Goal: Information Seeking & Learning: Check status

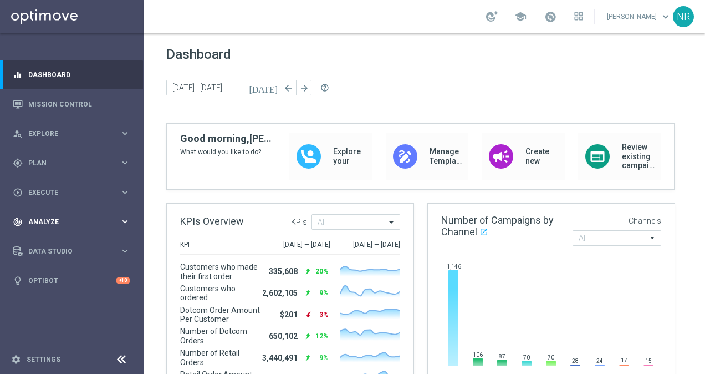
click at [57, 222] on span "Analyze" at bounding box center [73, 221] width 91 height 7
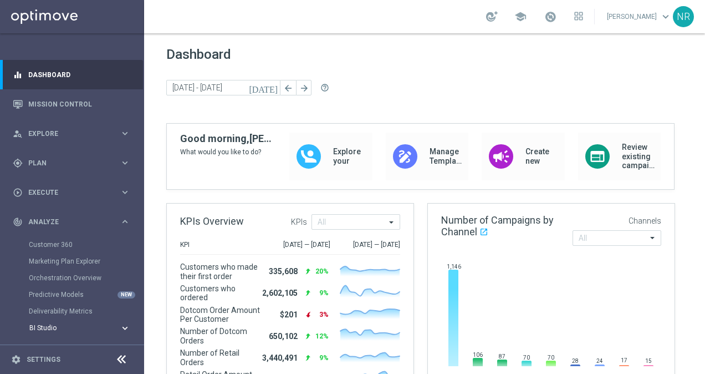
click at [61, 325] on span "BI Studio" at bounding box center [68, 327] width 79 height 7
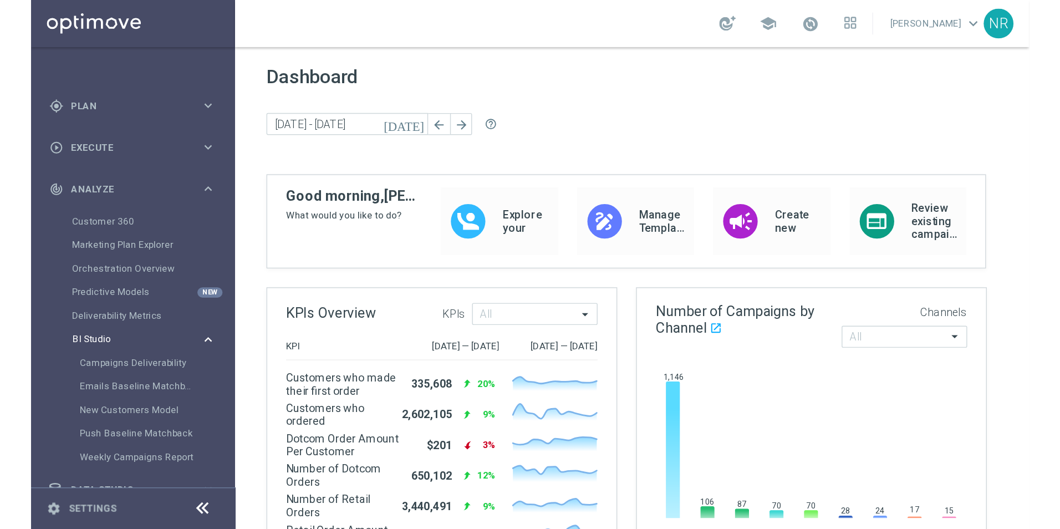
scroll to position [90, 0]
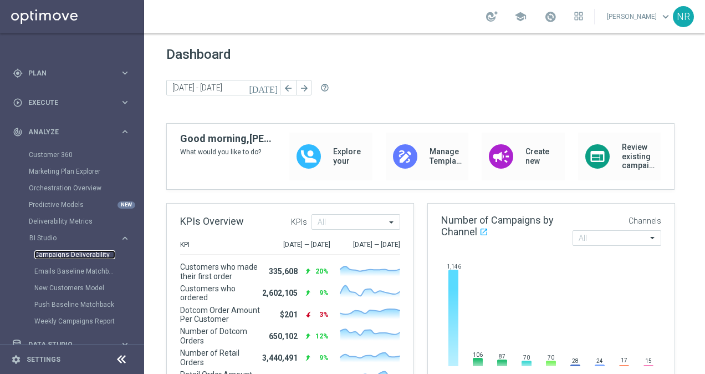
click at [78, 251] on link "Campaigns Deliverability" at bounding box center [74, 254] width 81 height 9
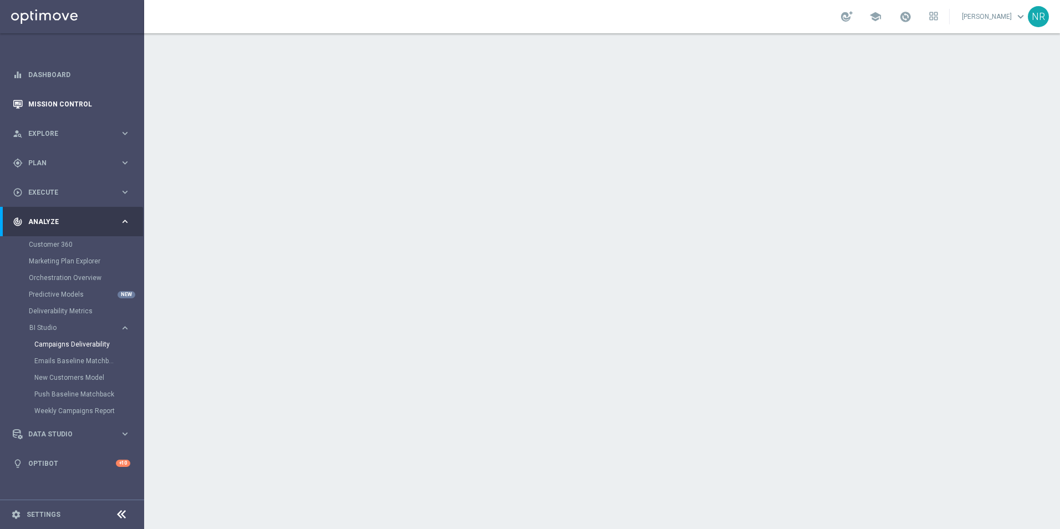
click at [60, 94] on link "Mission Control" at bounding box center [79, 103] width 102 height 29
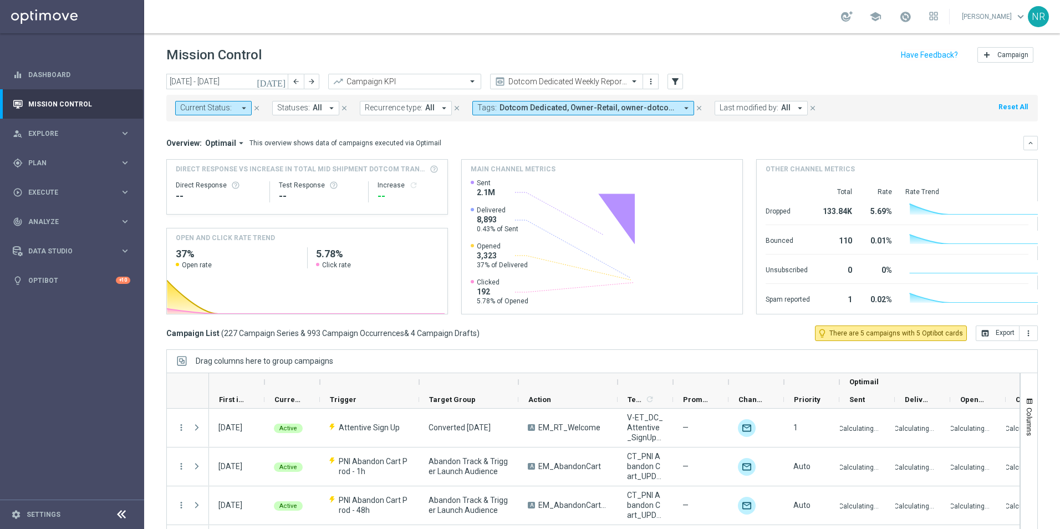
click at [284, 78] on icon "[DATE]" at bounding box center [272, 81] width 30 height 10
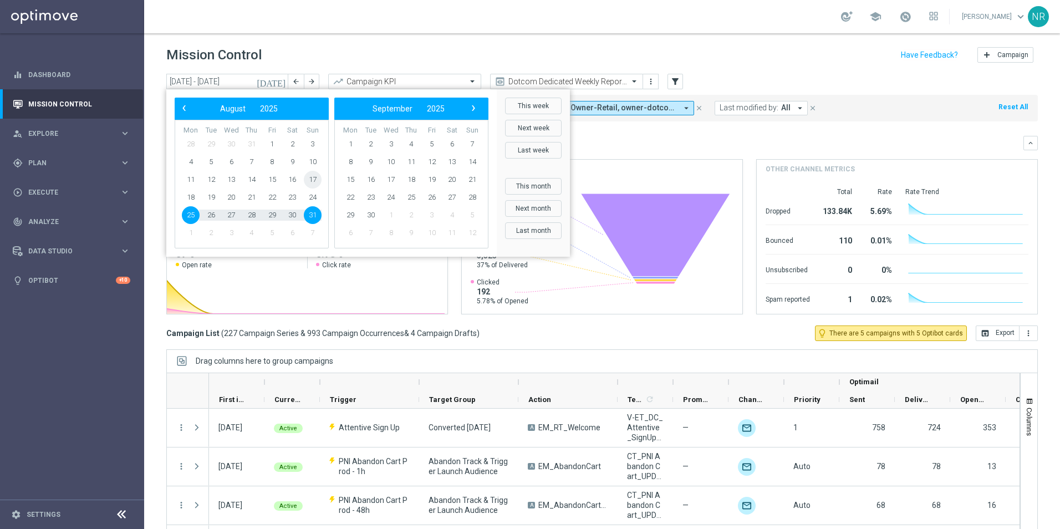
click at [317, 176] on span "17" at bounding box center [313, 180] width 18 height 18
click at [286, 201] on span "23" at bounding box center [292, 197] width 18 height 18
type input "[DATE] - [DATE]"
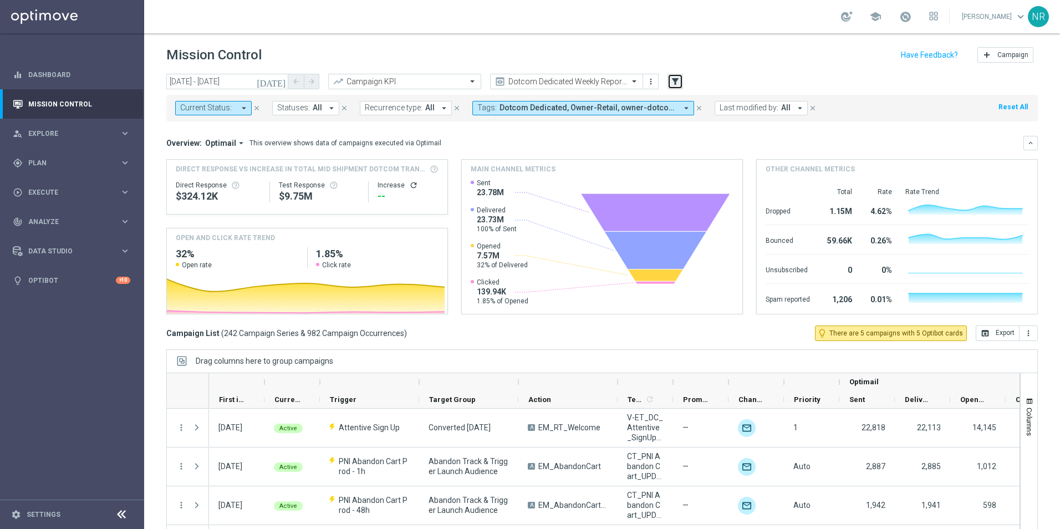
click at [670, 80] on button "filter_alt" at bounding box center [675, 82] width 16 height 16
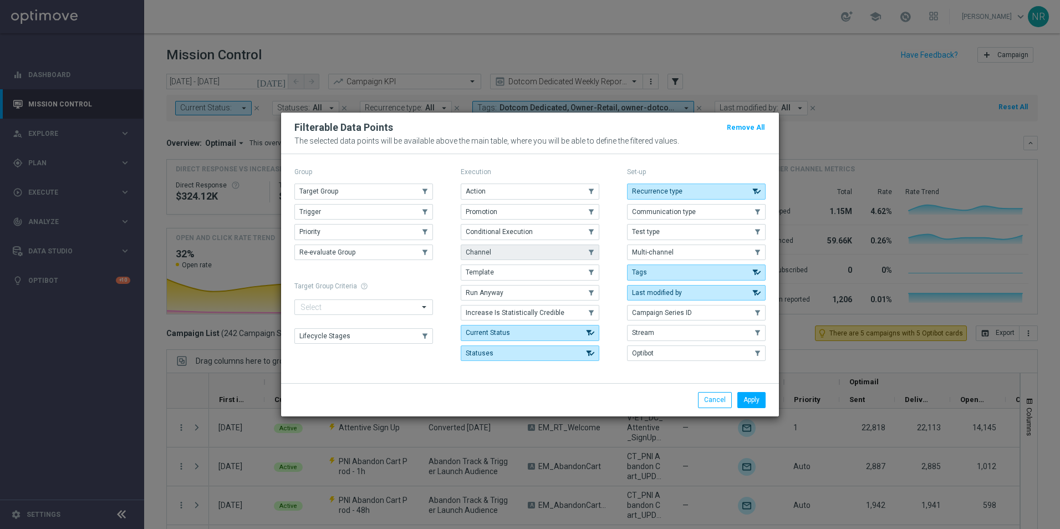
click at [471, 247] on button "Channel" at bounding box center [530, 252] width 139 height 16
click at [704, 373] on div "Apply Cancel" at bounding box center [530, 399] width 498 height 33
click at [704, 373] on button "Apply" at bounding box center [751, 400] width 28 height 16
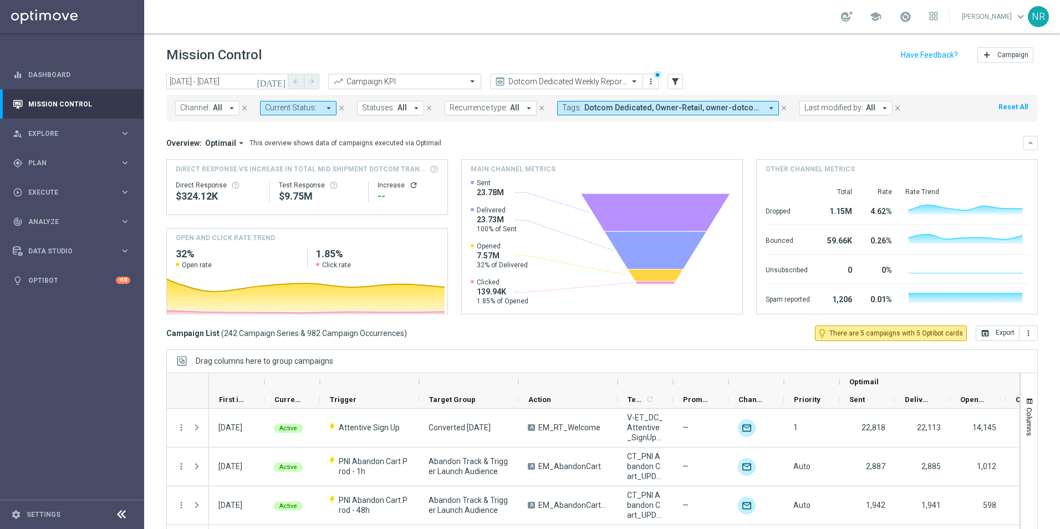
click at [216, 105] on span "All" at bounding box center [217, 107] width 9 height 9
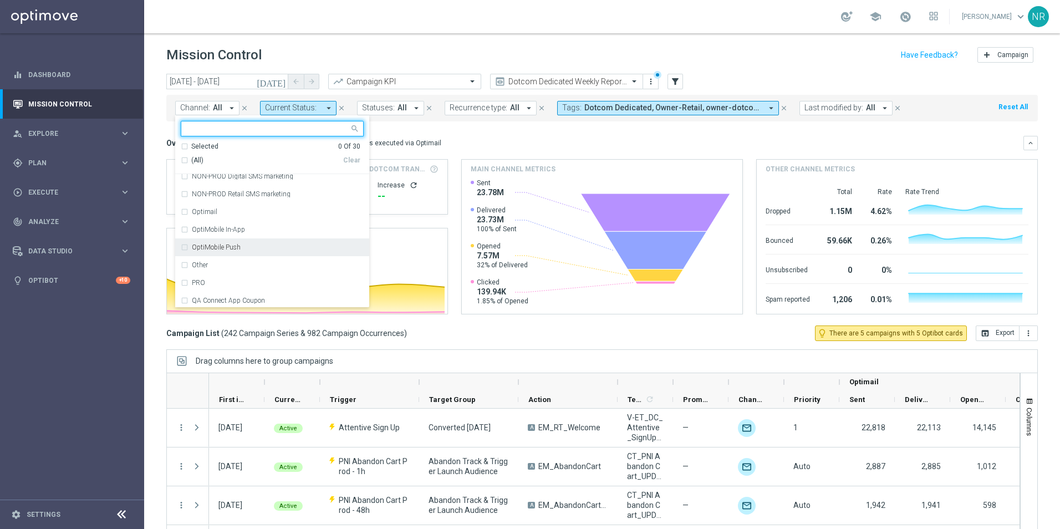
scroll to position [277, 0]
click at [213, 209] on label "Optimail" at bounding box center [204, 207] width 25 height 7
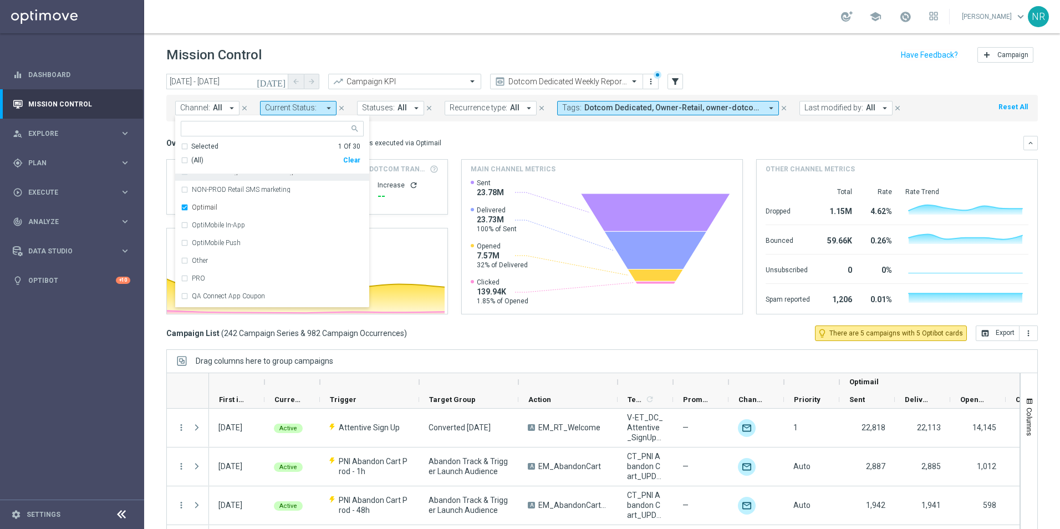
click at [482, 136] on div "Overview: Optimail arrow_drop_down This overview shows data of campaigns execut…" at bounding box center [601, 143] width 871 height 14
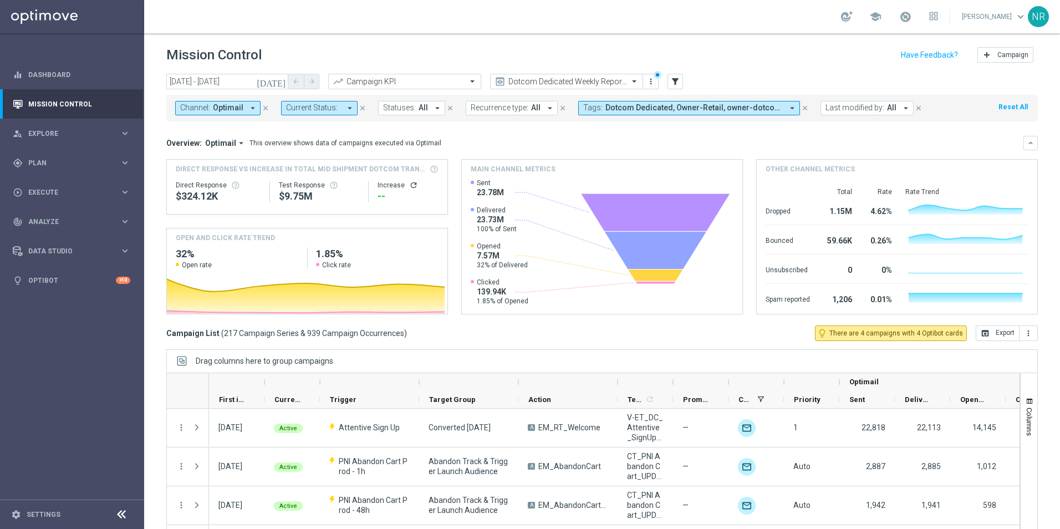
click at [658, 104] on span "Dotcom Dedicated, Owner-Retail, owner-dotcom-dedicated, owner-retail" at bounding box center [693, 107] width 177 height 9
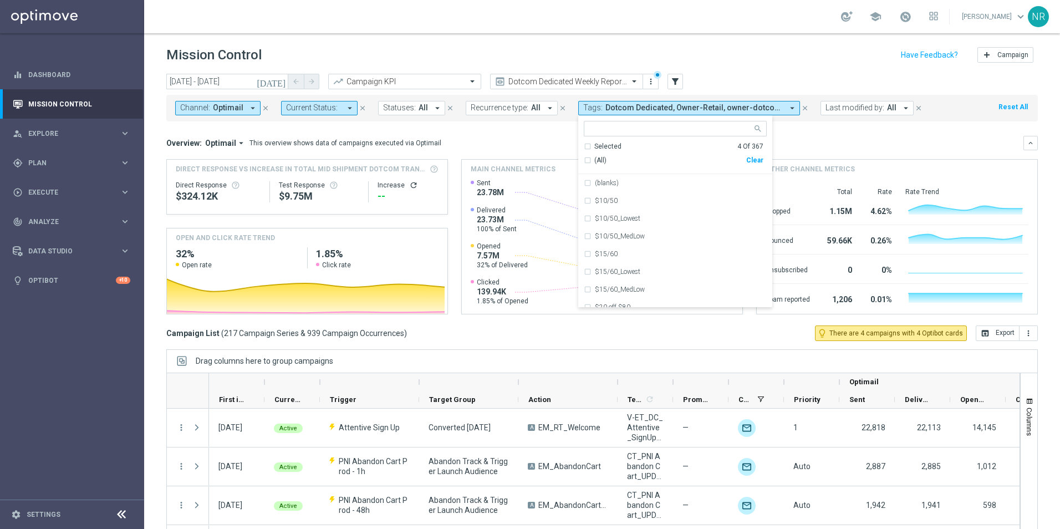
click at [587, 147] on div "Selected 4 Of 367" at bounding box center [674, 146] width 180 height 9
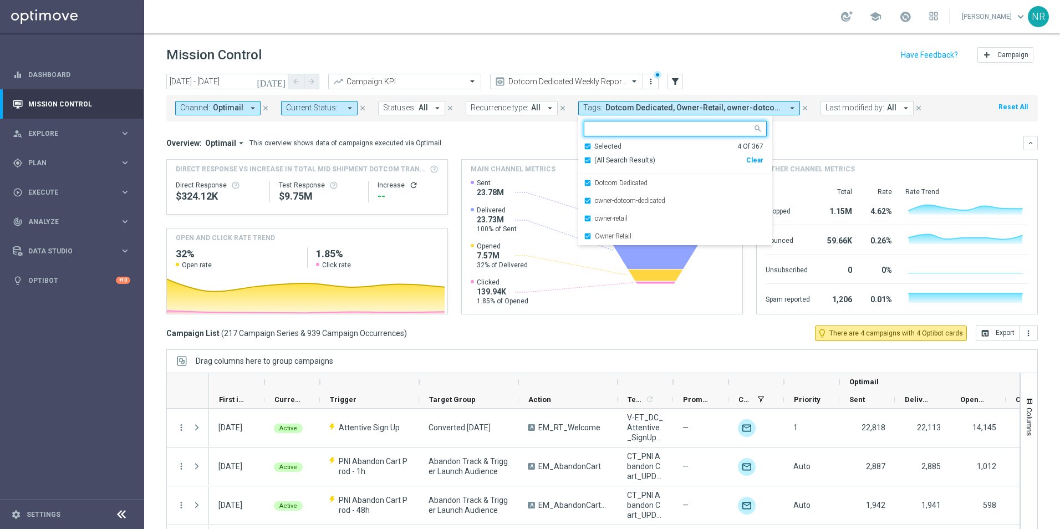
click at [605, 144] on div "Selected" at bounding box center [607, 146] width 27 height 9
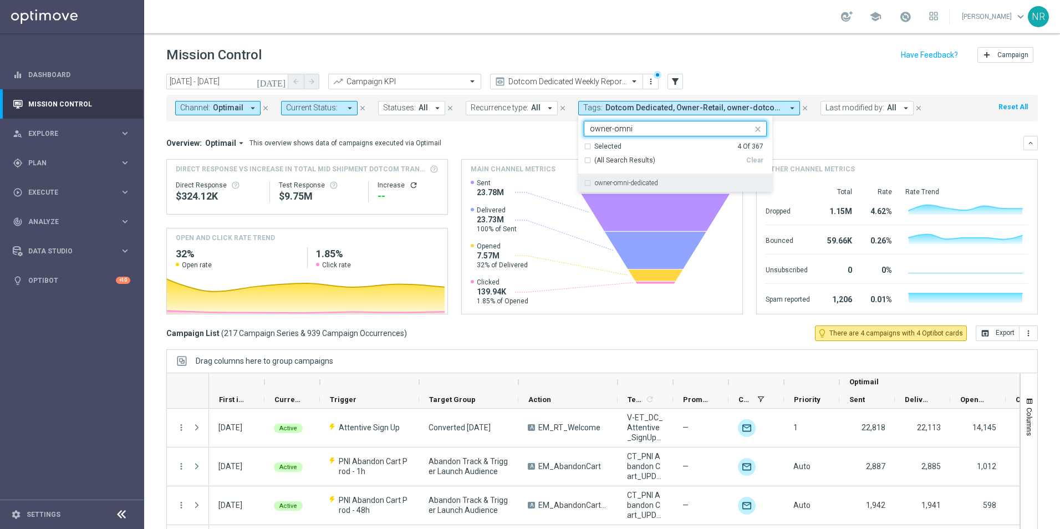
click at [680, 181] on div "owner-omni-dedicated" at bounding box center [681, 183] width 172 height 7
type input "owner-omni"
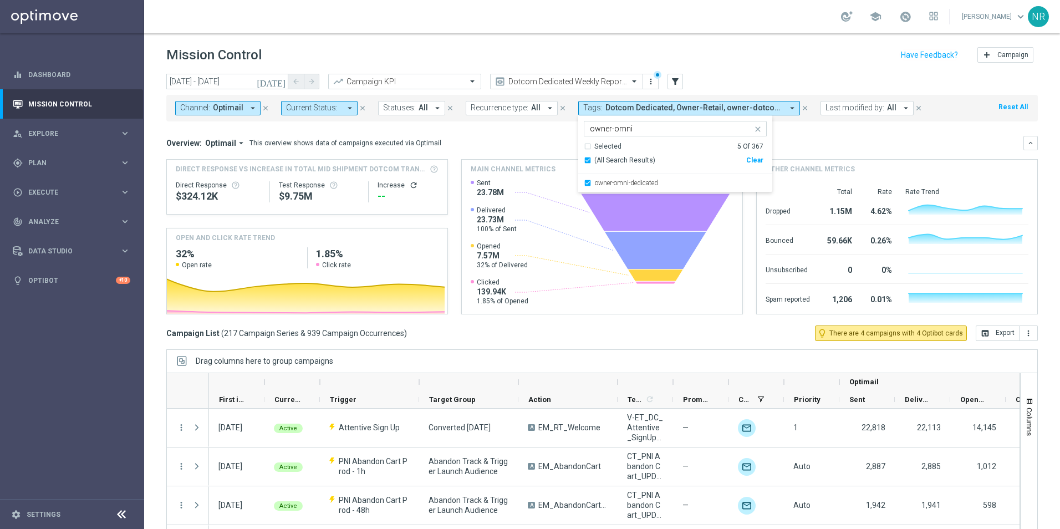
click at [704, 142] on div "Overview: Optimail arrow_drop_down This overview shows data of campaigns execut…" at bounding box center [594, 143] width 857 height 10
click at [654, 81] on icon "more_vert" at bounding box center [650, 81] width 9 height 9
click at [689, 105] on div "Save view" at bounding box center [709, 102] width 100 height 8
click at [412, 184] on icon "refresh" at bounding box center [413, 185] width 9 height 9
click at [704, 331] on icon "open_in_browser" at bounding box center [984, 333] width 9 height 9
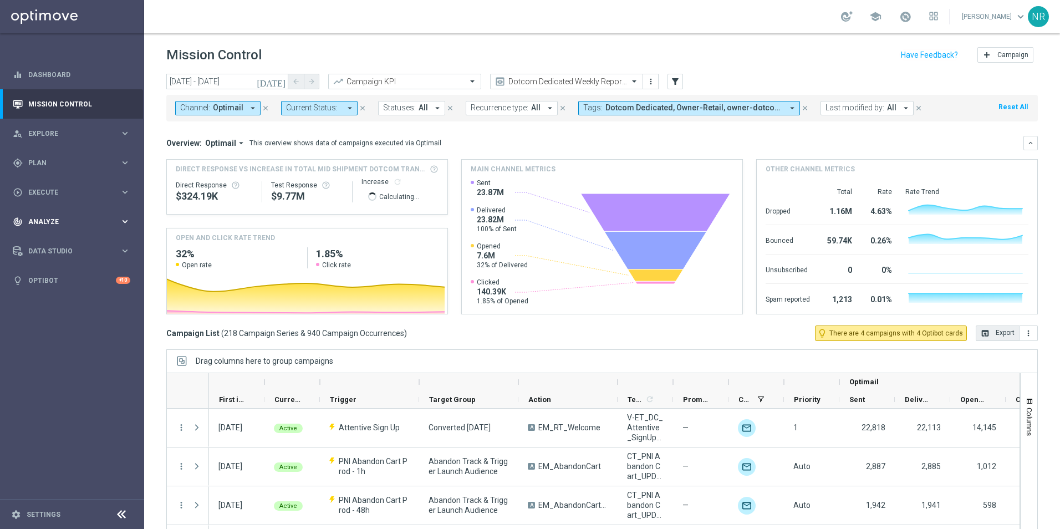
click at [68, 223] on span "Analyze" at bounding box center [73, 221] width 91 height 7
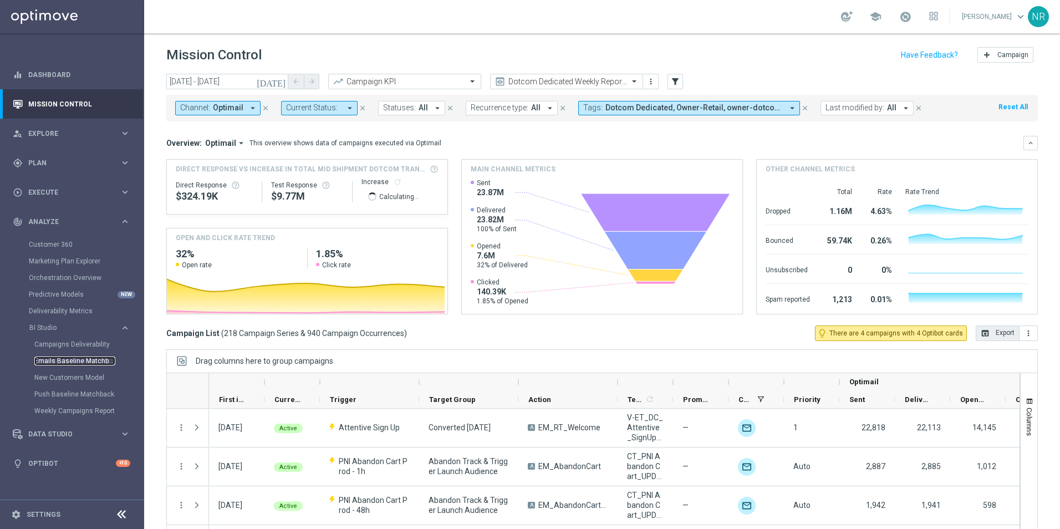
click at [79, 360] on link "Emails Baseline Matchback" at bounding box center [74, 360] width 81 height 9
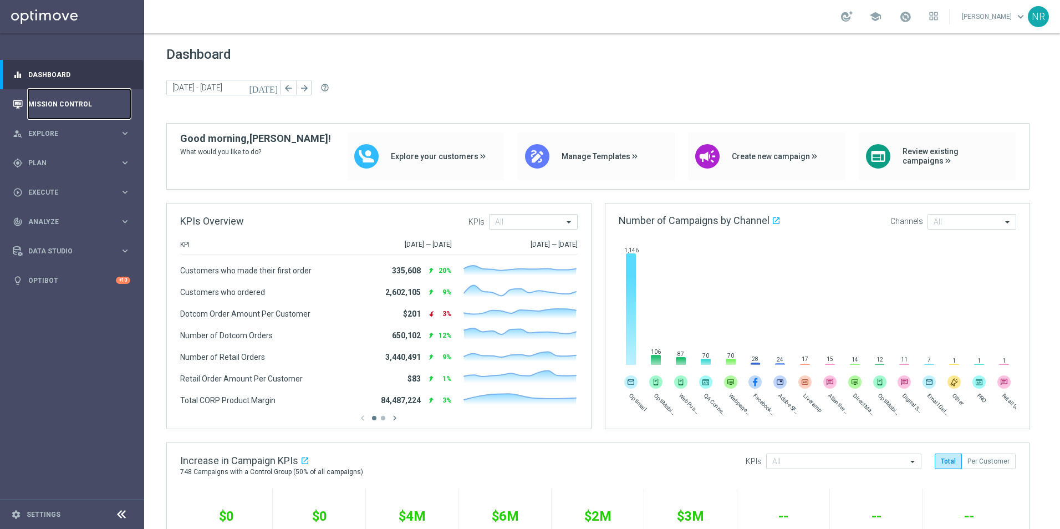
click at [62, 99] on link "Mission Control" at bounding box center [79, 103] width 102 height 29
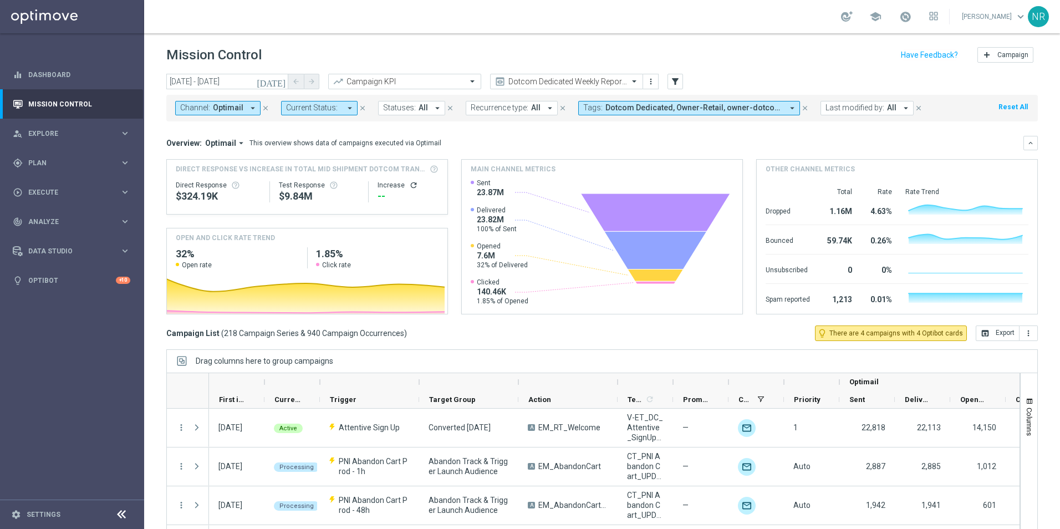
click at [281, 75] on button "[DATE]" at bounding box center [271, 82] width 33 height 17
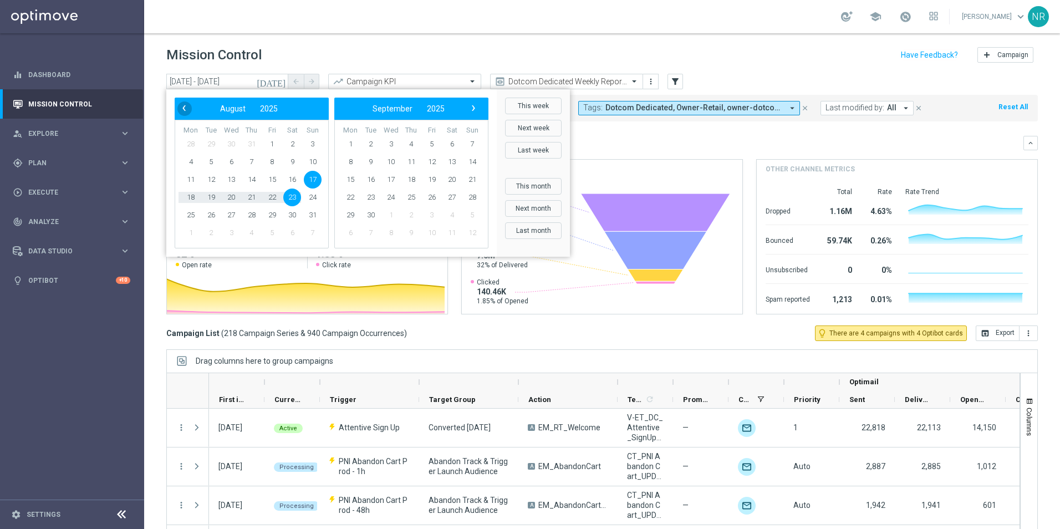
click at [183, 110] on span "‹" at bounding box center [184, 108] width 14 height 14
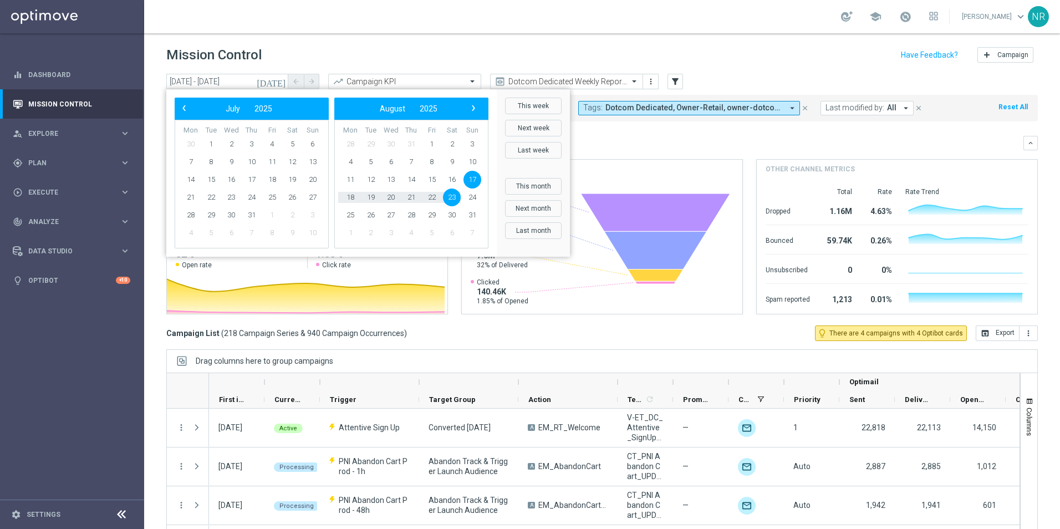
click at [183, 110] on span "‹" at bounding box center [184, 108] width 14 height 14
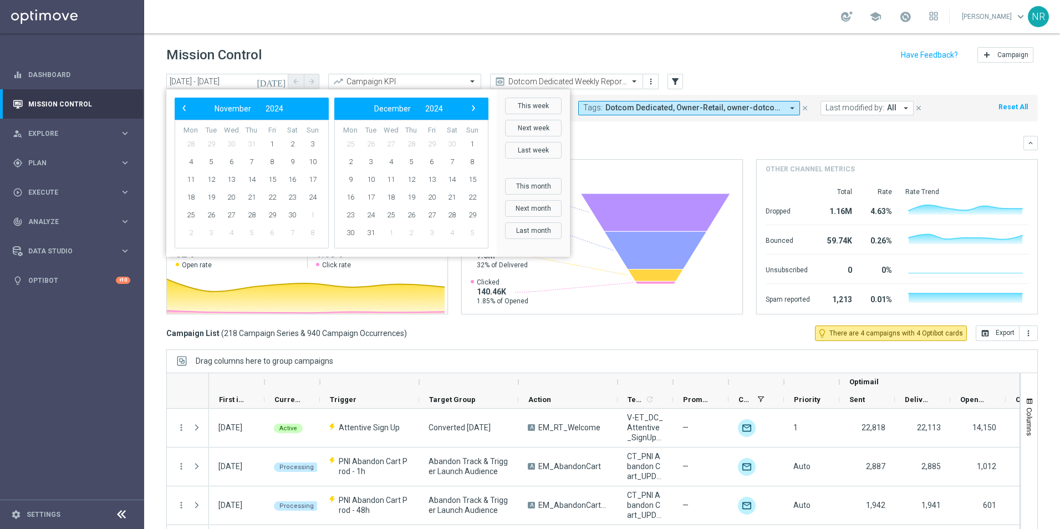
click at [183, 110] on span "‹" at bounding box center [184, 108] width 14 height 14
click at [468, 177] on span "18" at bounding box center [472, 180] width 18 height 18
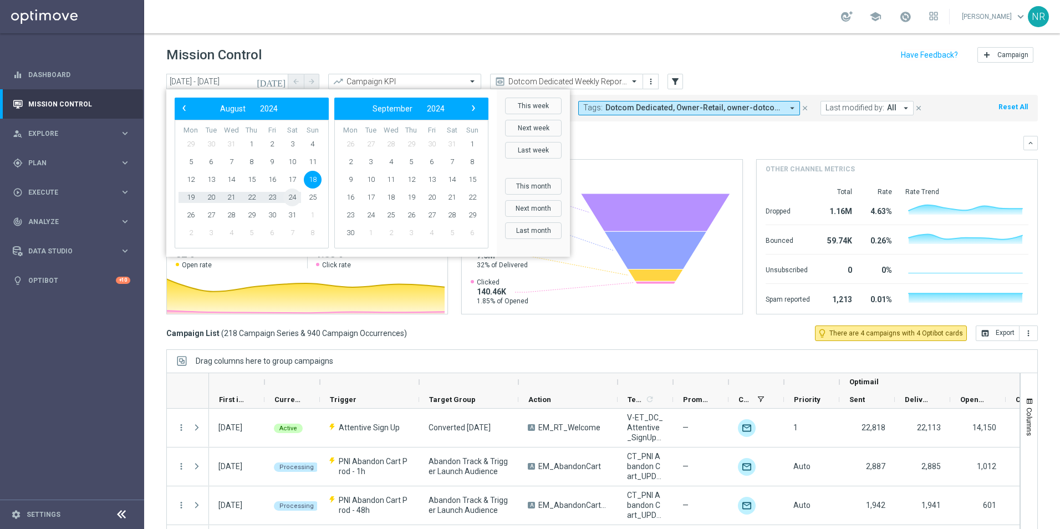
click at [289, 192] on span "24" at bounding box center [292, 197] width 18 height 18
type input "[DATE] - [DATE]"
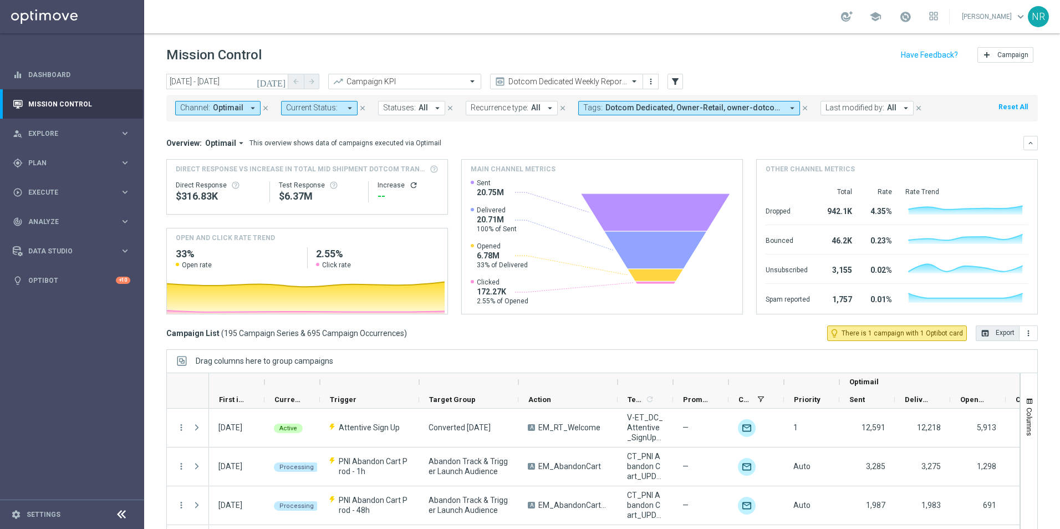
click at [1000, 335] on button "open_in_browser Export" at bounding box center [997, 333] width 44 height 16
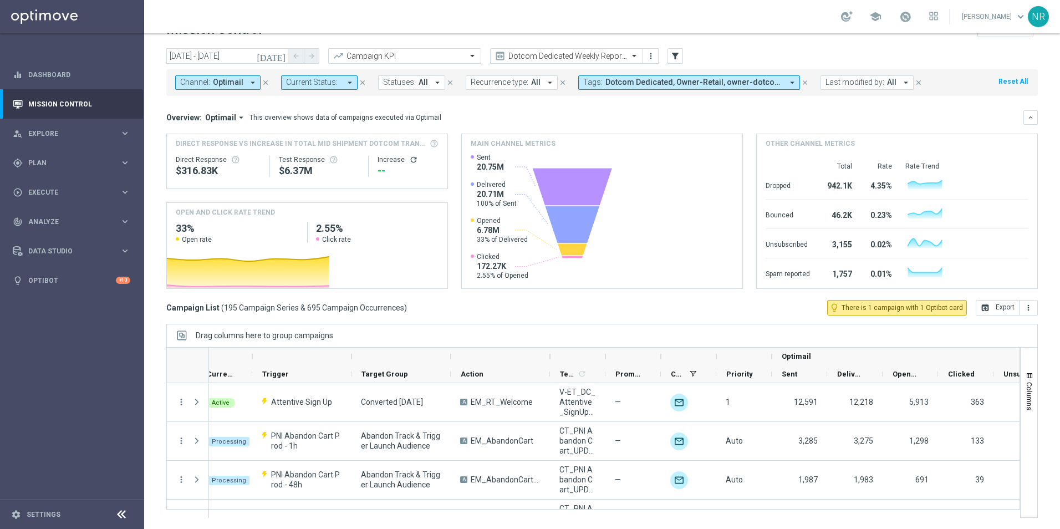
scroll to position [0, 68]
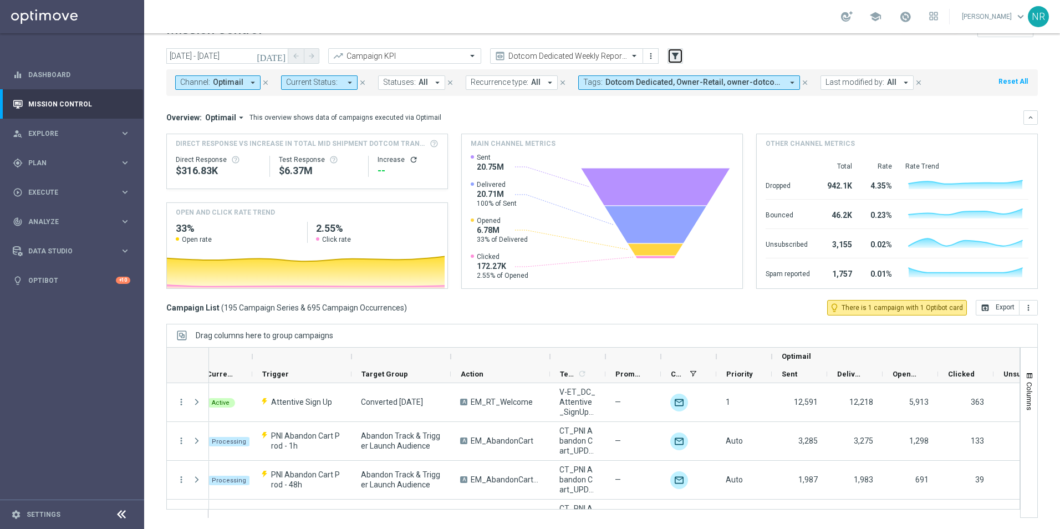
click at [678, 56] on icon "filter_alt" at bounding box center [675, 56] width 10 height 10
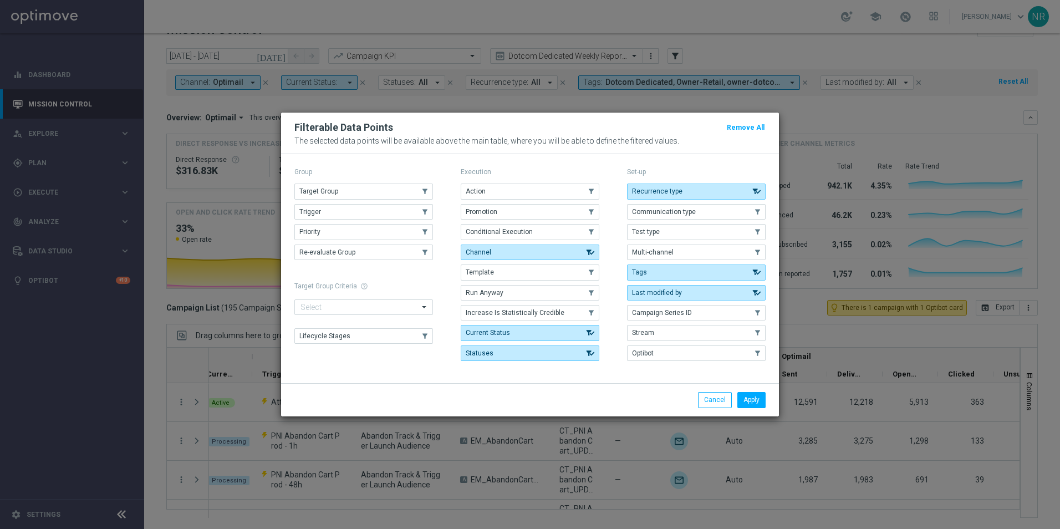
click at [841, 116] on modal-container "Filterable Data Points Remove All The selected data points will be available ab…" at bounding box center [530, 264] width 1060 height 529
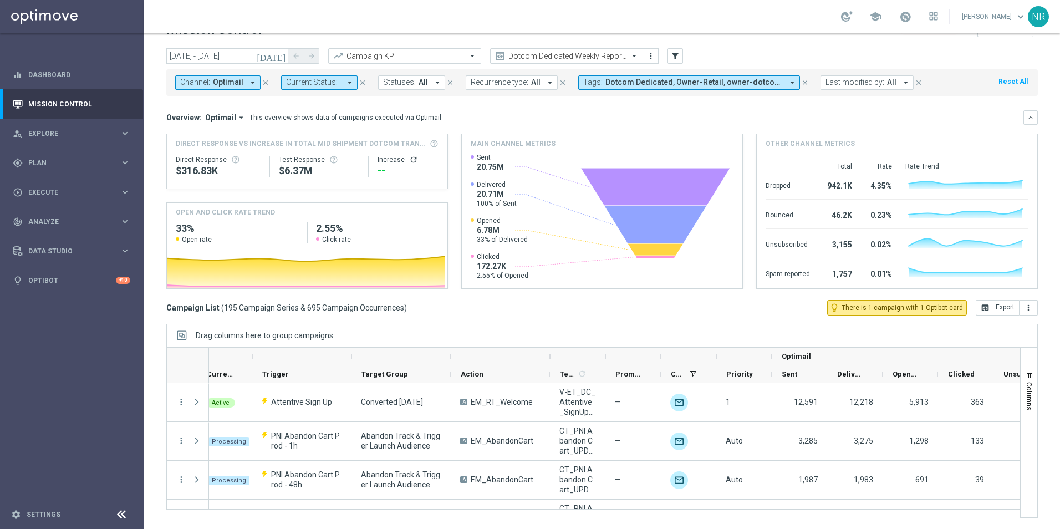
click at [914, 83] on icon "close" at bounding box center [918, 83] width 8 height 8
click at [687, 54] on div "[DATE] [DATE] - [DATE] arrow_back arrow_forward Campaign KPI trending_up Dotcom…" at bounding box center [601, 56] width 871 height 17
click at [680, 55] on button "filter_alt" at bounding box center [675, 56] width 16 height 16
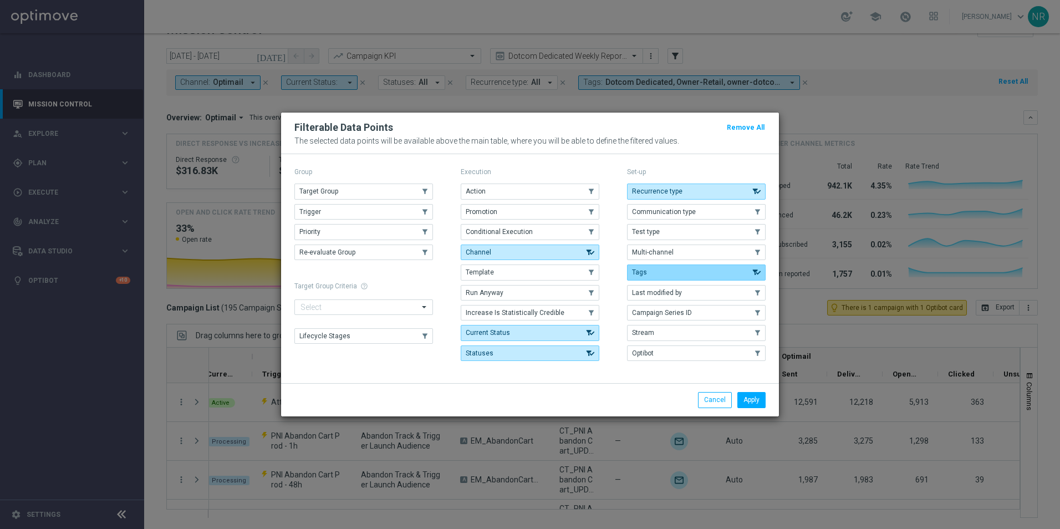
click at [671, 268] on button "Tags" at bounding box center [696, 272] width 139 height 16
click at [679, 268] on button "Tags" at bounding box center [696, 272] width 139 height 16
click at [747, 395] on button "Apply" at bounding box center [751, 400] width 28 height 16
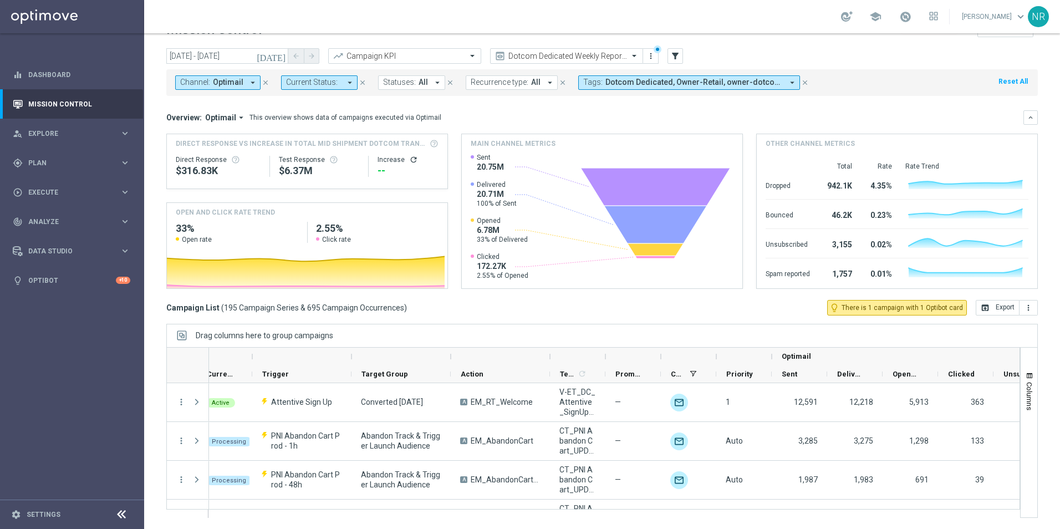
click at [359, 81] on icon "close" at bounding box center [363, 83] width 8 height 8
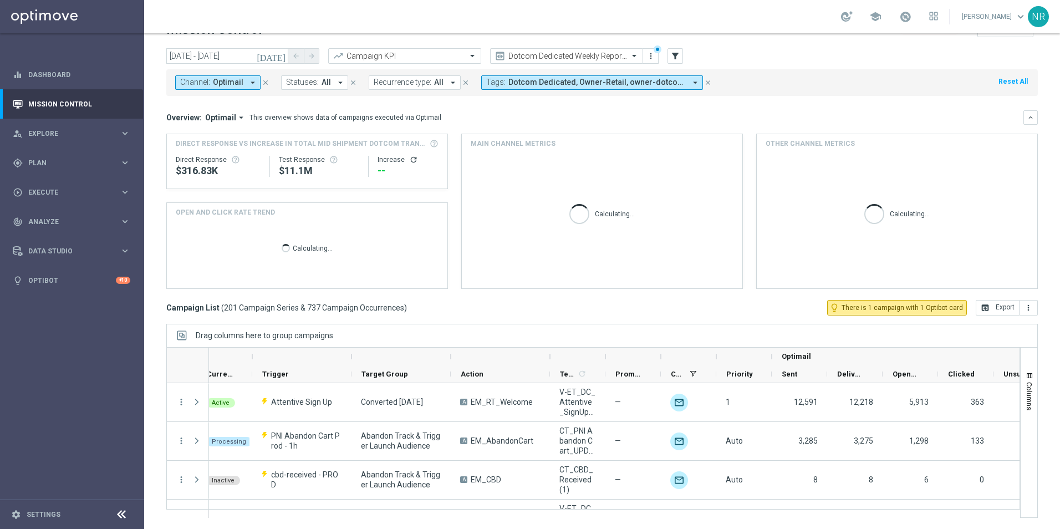
click at [352, 85] on icon "close" at bounding box center [353, 83] width 8 height 8
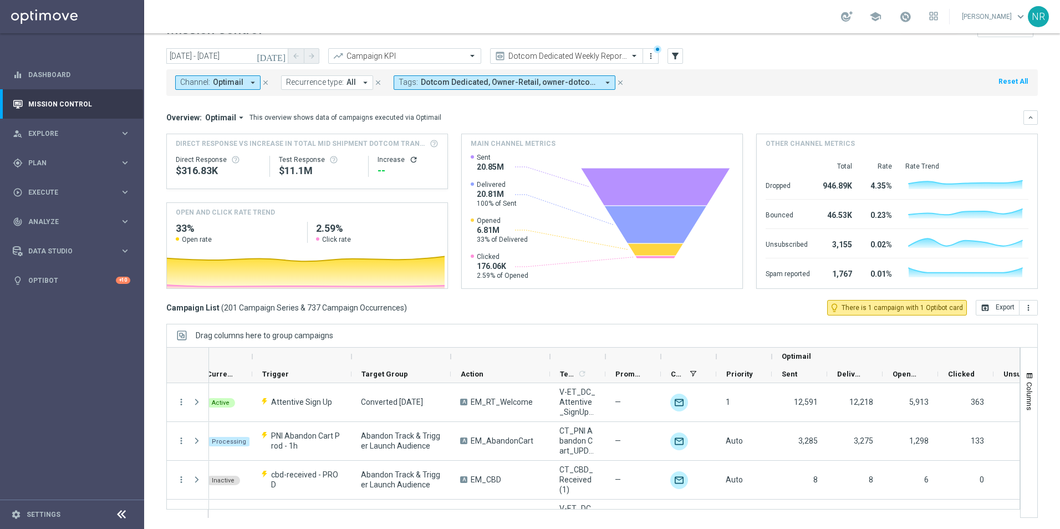
click at [683, 57] on div "[DATE] [DATE] - [DATE] arrow_back arrow_forward Campaign KPI trending_up Dotcom…" at bounding box center [601, 56] width 871 height 17
click at [678, 57] on icon "filter_alt" at bounding box center [675, 56] width 10 height 10
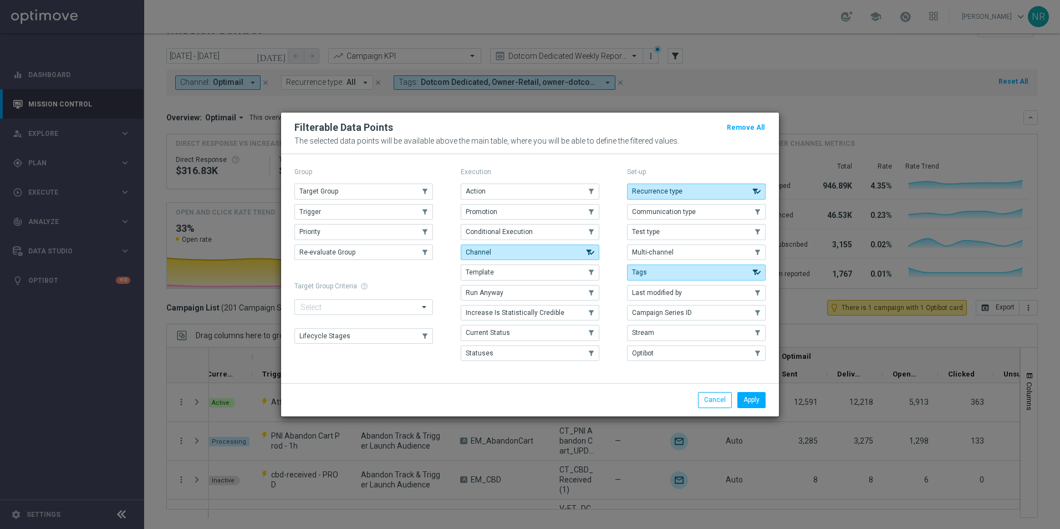
click at [734, 75] on modal-container "Filterable Data Points Remove All The selected data points will be available ab…" at bounding box center [530, 264] width 1060 height 529
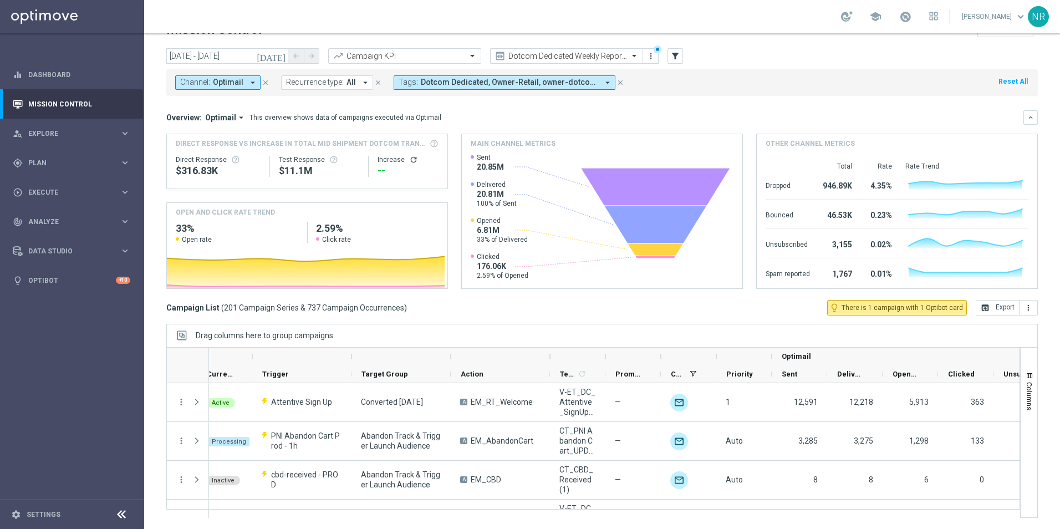
click at [564, 75] on button "Tags: Dotcom Dedicated, Owner-Retail, owner-dotcom-dedicated, owner-omni-dedica…" at bounding box center [505, 82] width 222 height 14
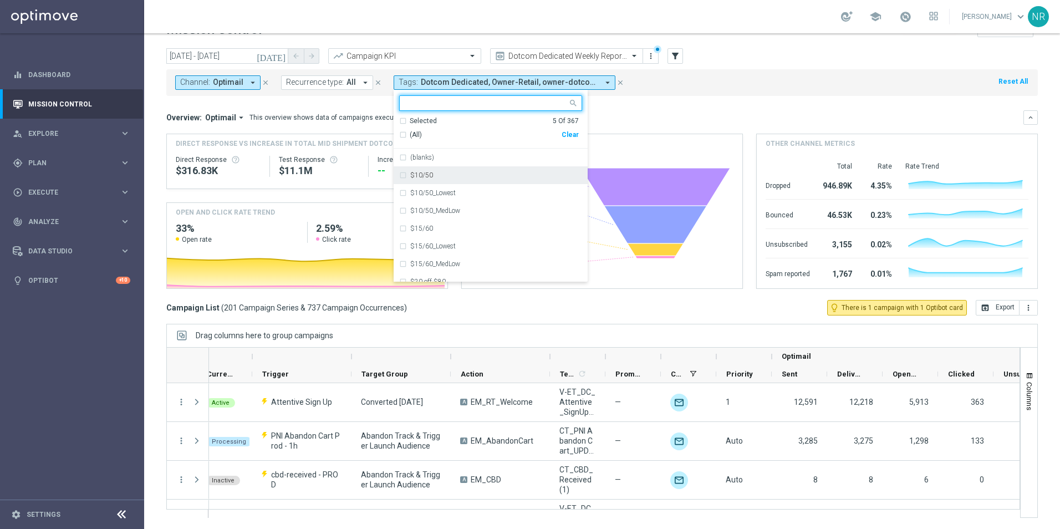
click at [569, 139] on div "(All) Clear" at bounding box center [489, 135] width 180 height 18
click at [0, 0] on div "Clear" at bounding box center [0, 0] width 0 height 0
click at [467, 106] on input "text" at bounding box center [486, 103] width 162 height 9
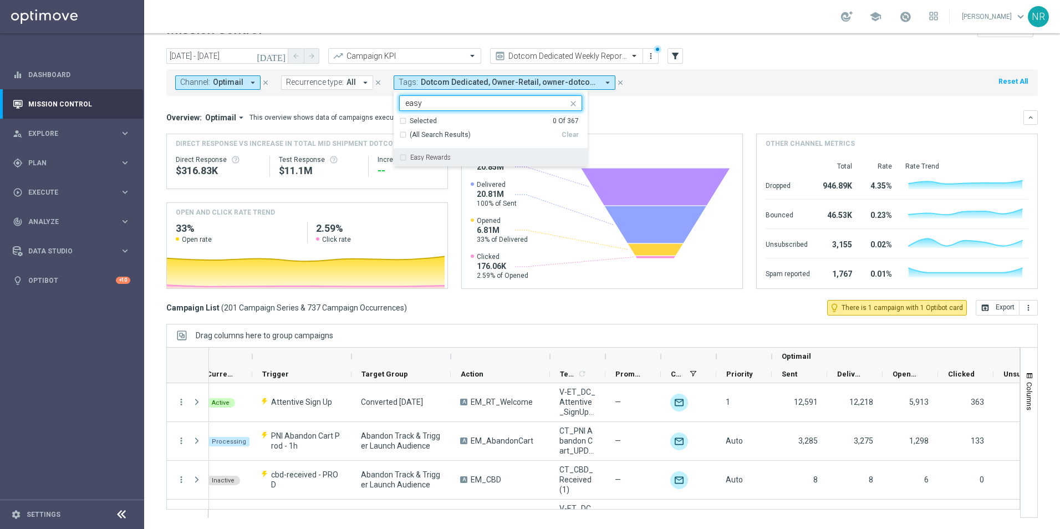
click at [474, 157] on div "Easy Rewards" at bounding box center [496, 157] width 172 height 7
type input "easy"
drag, startPoint x: 445, startPoint y: 98, endPoint x: 392, endPoint y: 97, distance: 53.2
click at [394, 97] on ng-select "Easy Rewards easy Selected 1 Of 367 (All Search Results) Clear Easy Rewards" at bounding box center [491, 130] width 194 height 71
drag, startPoint x: 425, startPoint y: 102, endPoint x: 384, endPoint y: 104, distance: 41.1
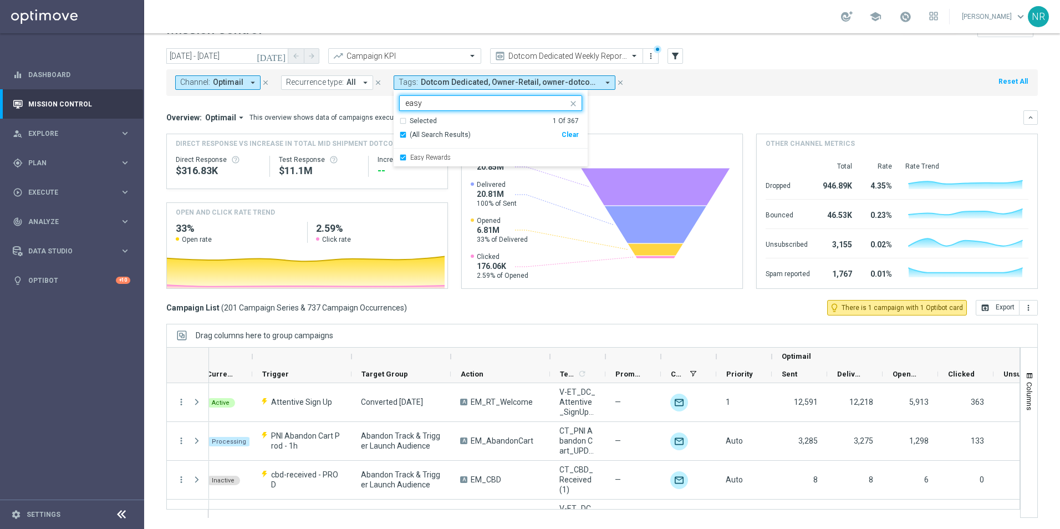
click at [386, 104] on div "[DATE] [DATE] - [DATE] arrow_back arrow_forward Campaign KPI trending_up Dotcom…" at bounding box center [602, 270] width 916 height 445
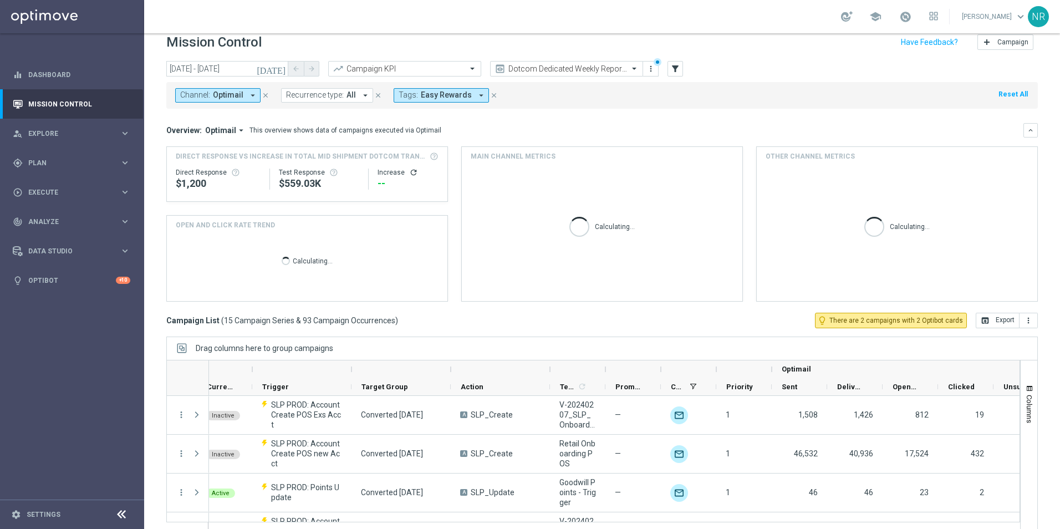
scroll to position [0, 0]
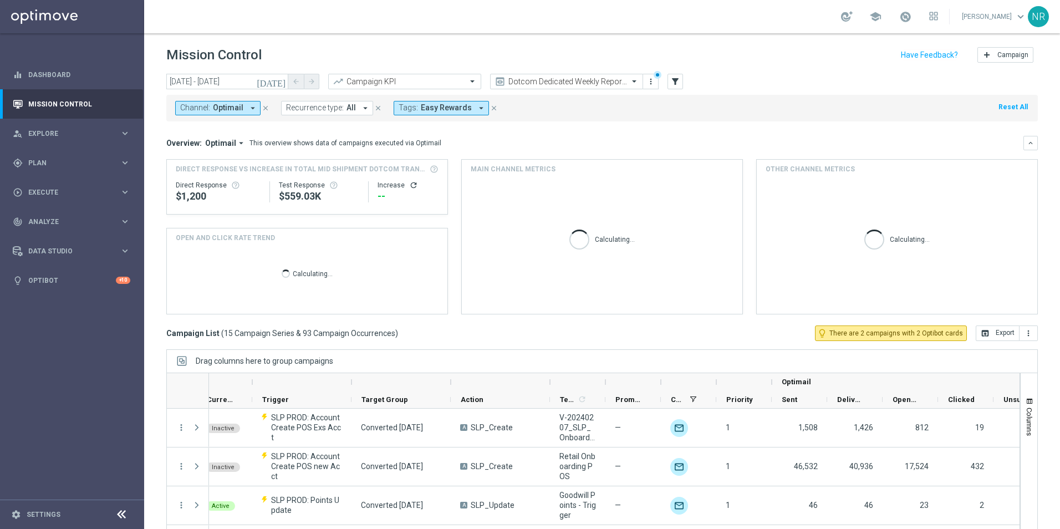
click at [439, 111] on span "Easy Rewards" at bounding box center [446, 107] width 51 height 9
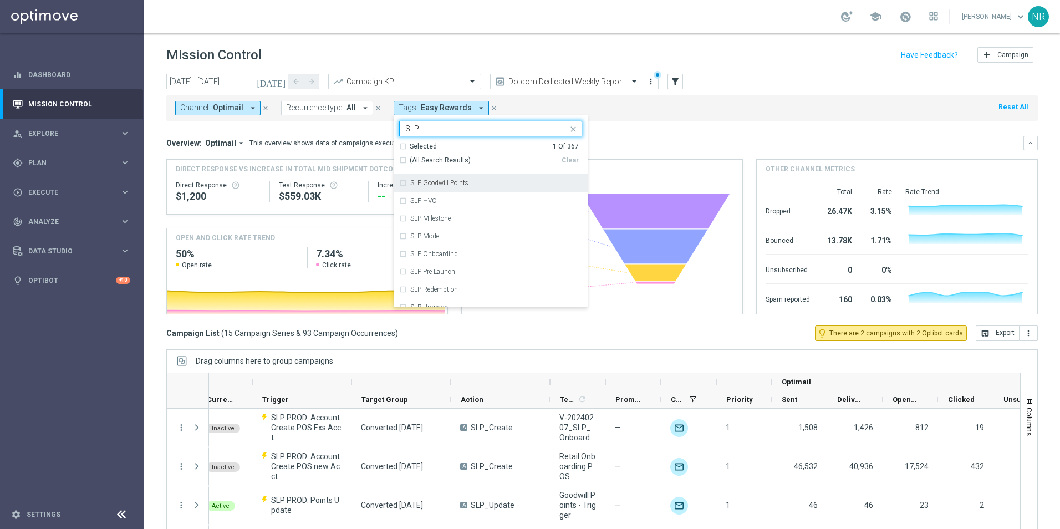
click at [426, 163] on span "(All Search Results)" at bounding box center [440, 160] width 61 height 9
type input "SLP"
drag, startPoint x: 435, startPoint y: 127, endPoint x: 387, endPoint y: 127, distance: 47.1
click at [387, 127] on div "[DATE] [DATE] - [DATE] arrow_back arrow_forward Campaign KPI trending_up Dotcom…" at bounding box center [602, 296] width 916 height 445
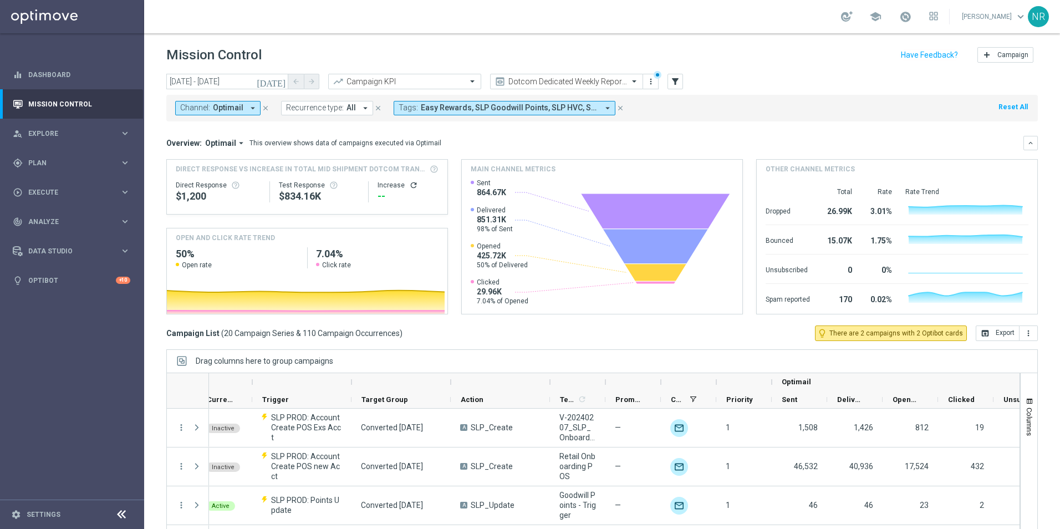
click at [559, 109] on span "Easy Rewards, SLP Goodwill Points, SLP HVC, SLP Milestone, SLP Model, SLP Onboa…" at bounding box center [509, 107] width 177 height 9
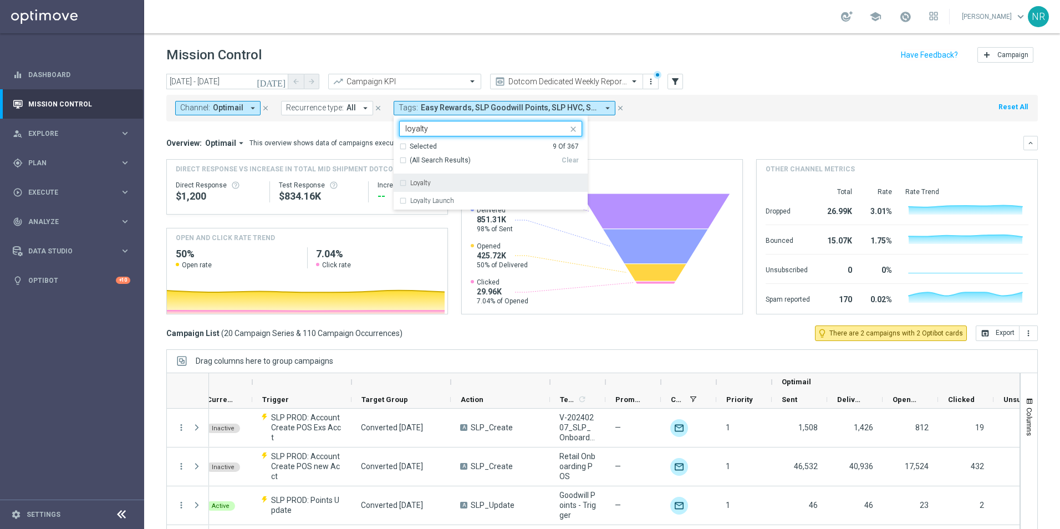
click at [417, 157] on span "(All Search Results)" at bounding box center [440, 160] width 61 height 9
type input "loyalty"
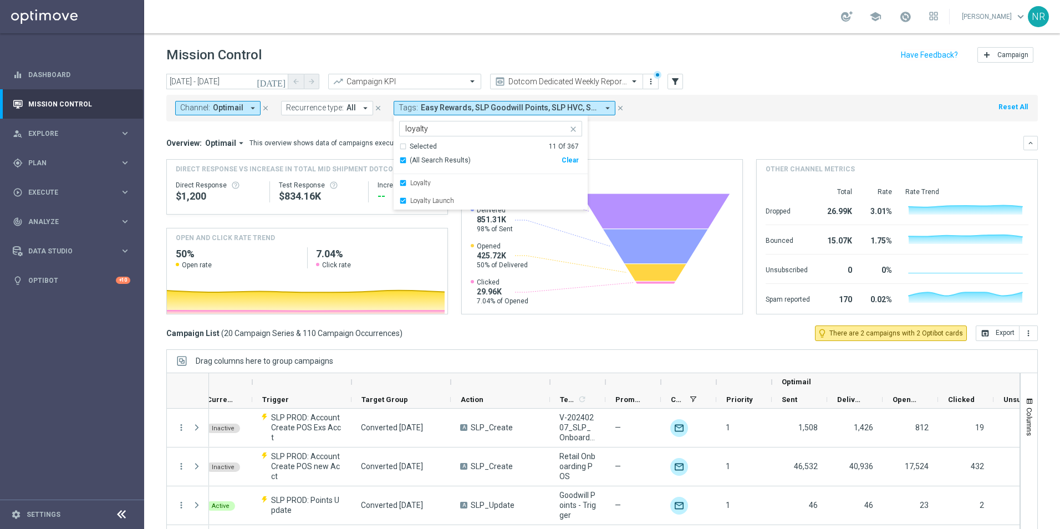
click at [696, 136] on div "Overview: Optimail arrow_drop_down This overview shows data of campaigns execut…" at bounding box center [601, 143] width 871 height 14
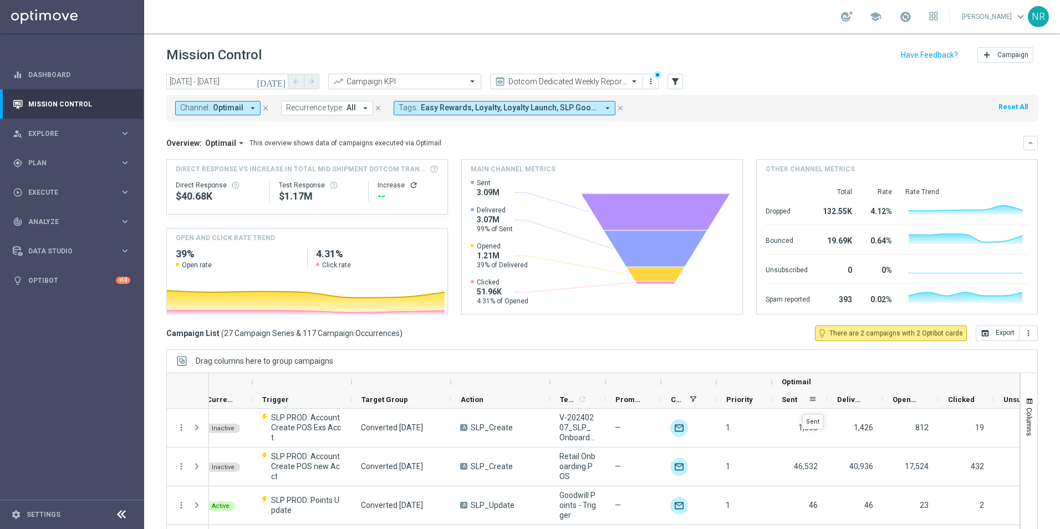
click at [801, 404] on div "Sent" at bounding box center [794, 399] width 27 height 17
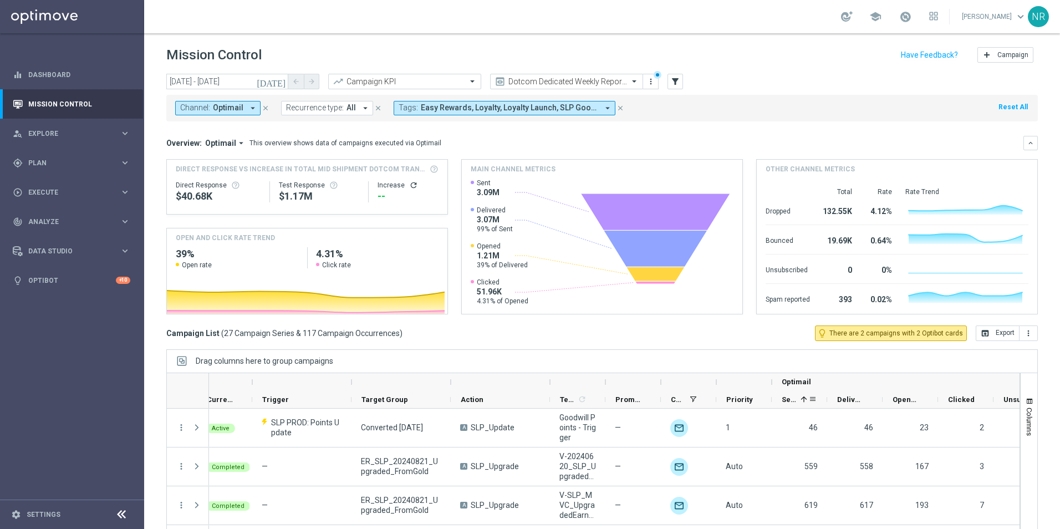
click at [799, 397] on div "Sent 1" at bounding box center [794, 399] width 27 height 17
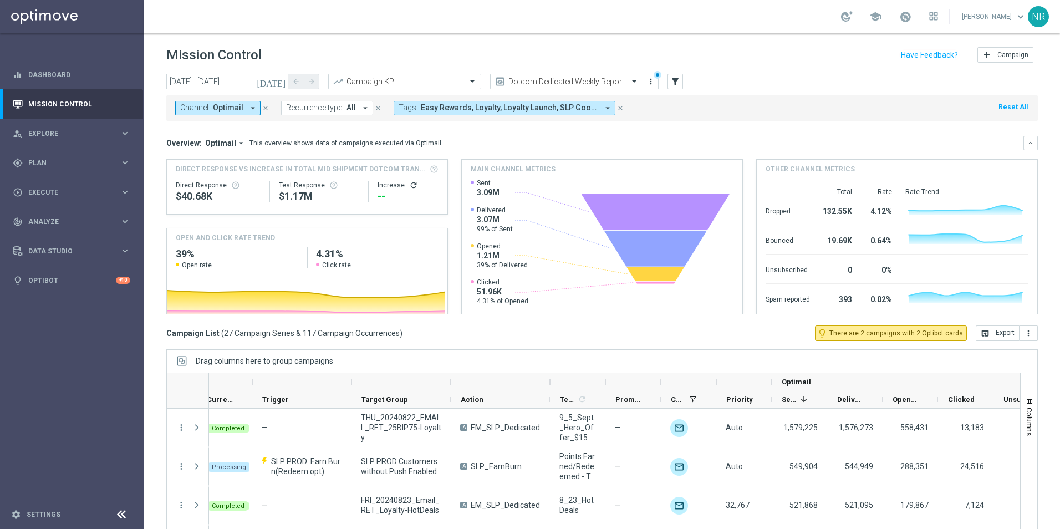
click at [284, 83] on icon "[DATE]" at bounding box center [272, 81] width 30 height 10
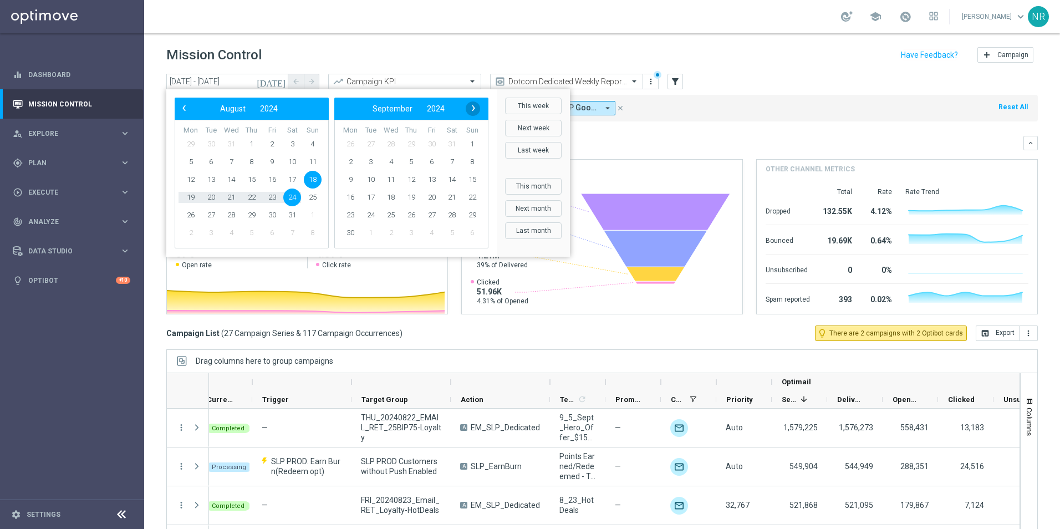
click at [474, 105] on span "›" at bounding box center [473, 108] width 14 height 14
click at [472, 105] on span "›" at bounding box center [473, 108] width 14 height 14
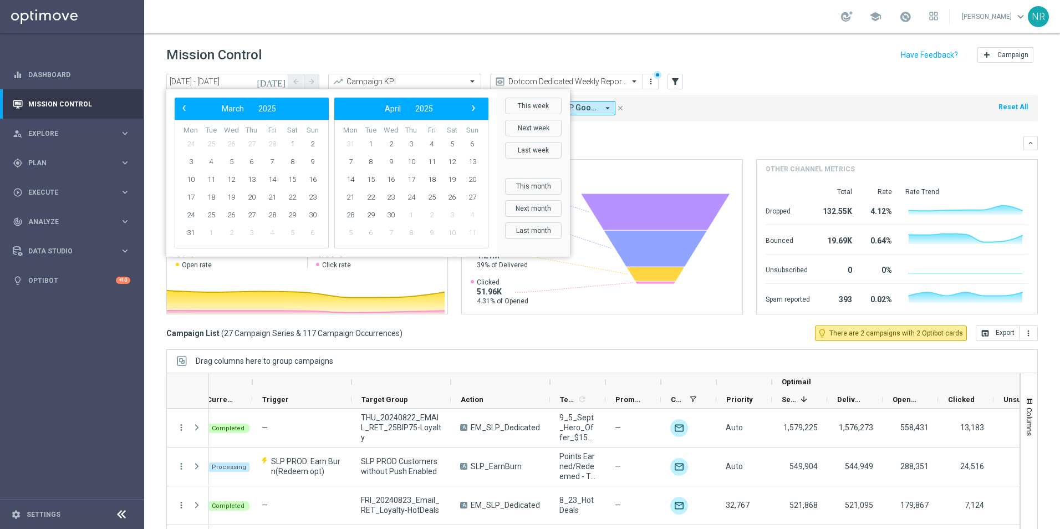
click at [472, 105] on span "›" at bounding box center [473, 108] width 14 height 14
click at [471, 105] on span "›" at bounding box center [473, 108] width 14 height 14
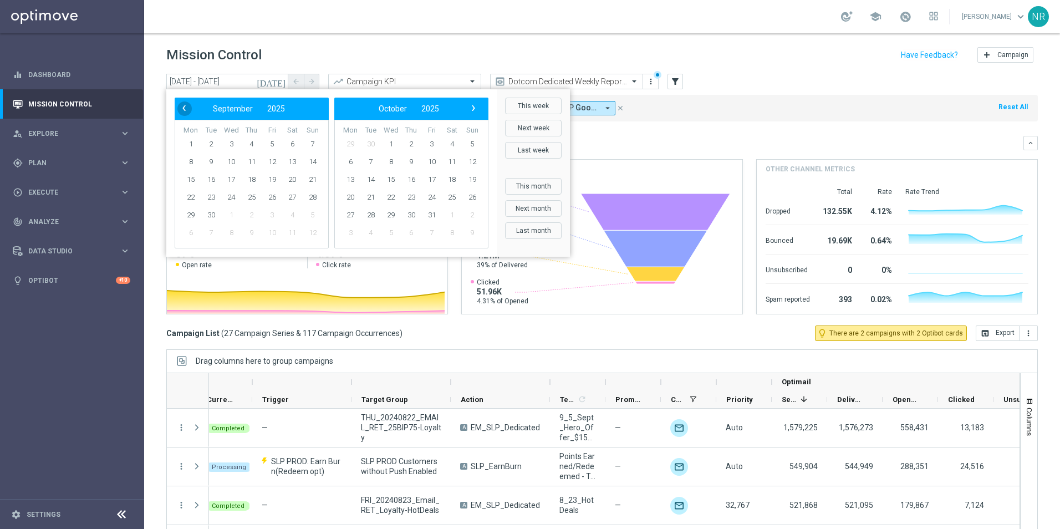
click at [190, 112] on span "‹" at bounding box center [184, 108] width 14 height 14
click at [314, 176] on span "17" at bounding box center [313, 180] width 18 height 18
click at [293, 196] on span "23" at bounding box center [292, 197] width 18 height 18
type input "[DATE] - [DATE]"
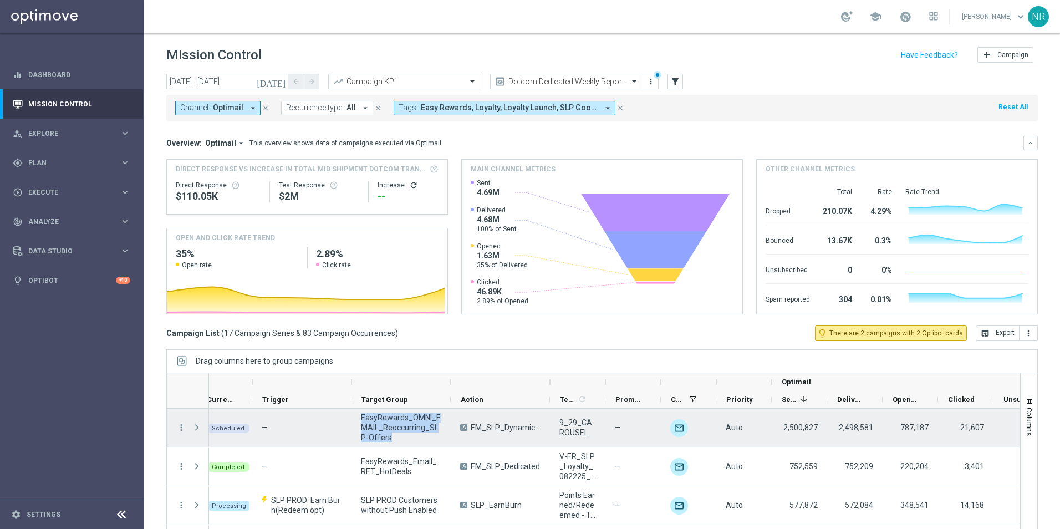
drag, startPoint x: 404, startPoint y: 436, endPoint x: 359, endPoint y: 415, distance: 50.1
click at [359, 415] on div "EasyRewards_OMNI_EMAIL_Reoccurring_SLP-Offers" at bounding box center [400, 427] width 99 height 38
drag, startPoint x: 359, startPoint y: 415, endPoint x: 370, endPoint y: 415, distance: 11.1
copy span "EasyRewards_OMNI_EMAIL_Reoccurring_SLP-Offers"
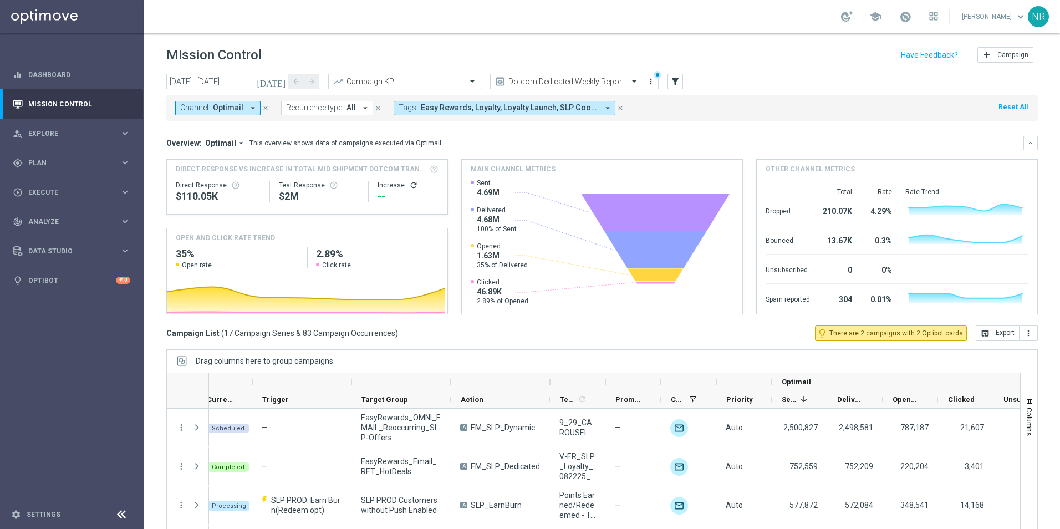
click at [666, 79] on div "[DATE] [DATE] - [DATE] arrow_back arrow_forward Campaign KPI trending_up Dotcom…" at bounding box center [601, 82] width 871 height 17
click at [672, 78] on icon "filter_alt" at bounding box center [675, 81] width 10 height 10
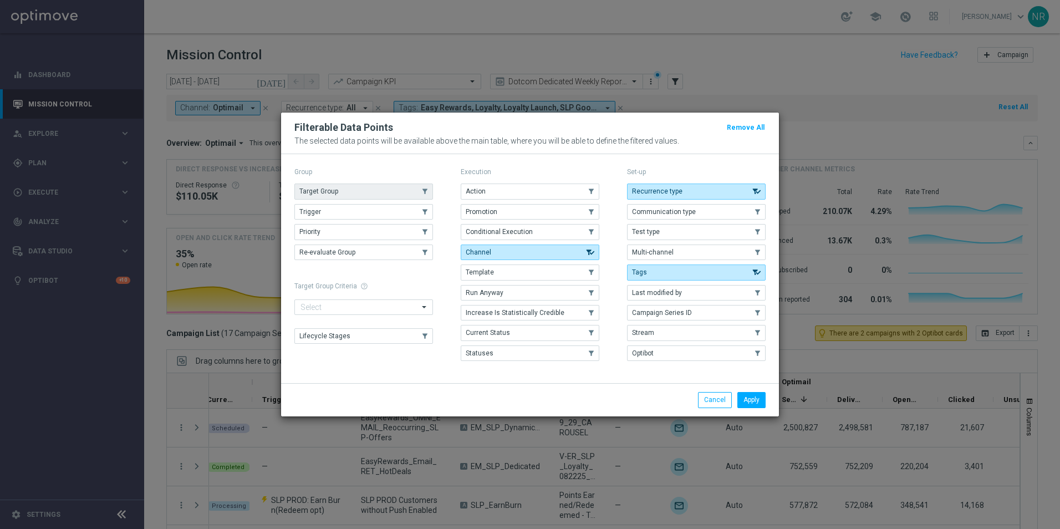
click at [352, 192] on button "Target Group" at bounding box center [363, 191] width 139 height 16
click at [759, 401] on button "Apply" at bounding box center [751, 400] width 28 height 16
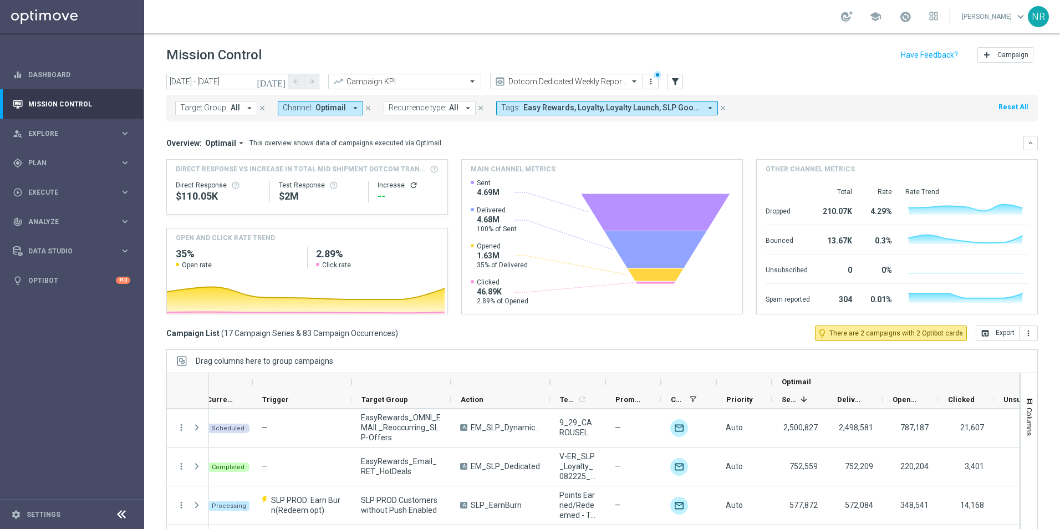
click at [218, 111] on span "Target Group:" at bounding box center [204, 107] width 48 height 9
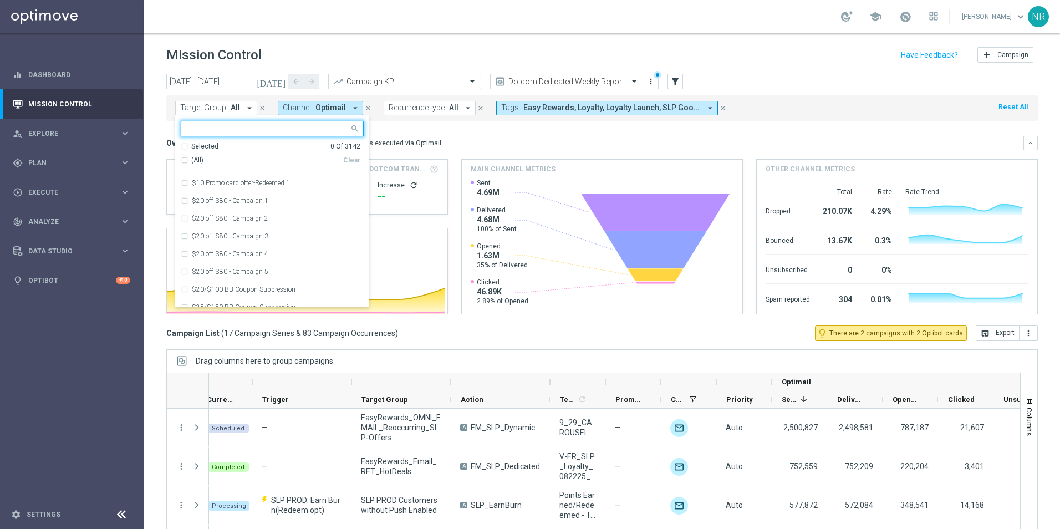
drag, startPoint x: 241, startPoint y: 134, endPoint x: 222, endPoint y: 129, distance: 20.0
click at [222, 131] on input "text" at bounding box center [268, 128] width 162 height 9
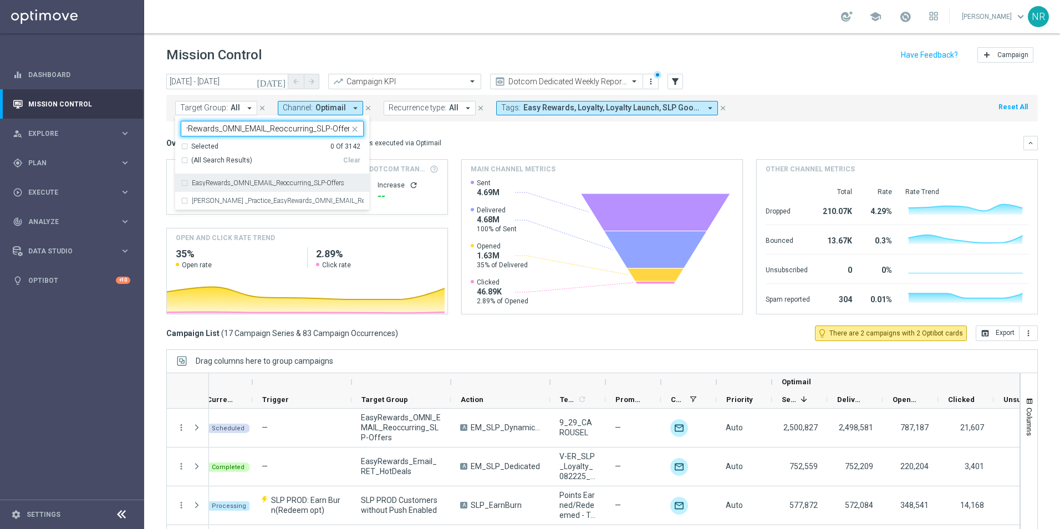
click at [269, 185] on label "EasyRewards_OMNI_EMAIL_Reoccurring_SLP-Offers" at bounding box center [268, 183] width 152 height 7
type input "EasyRewards_OMNI_EMAIL_Reoccurring_SLP-Offers"
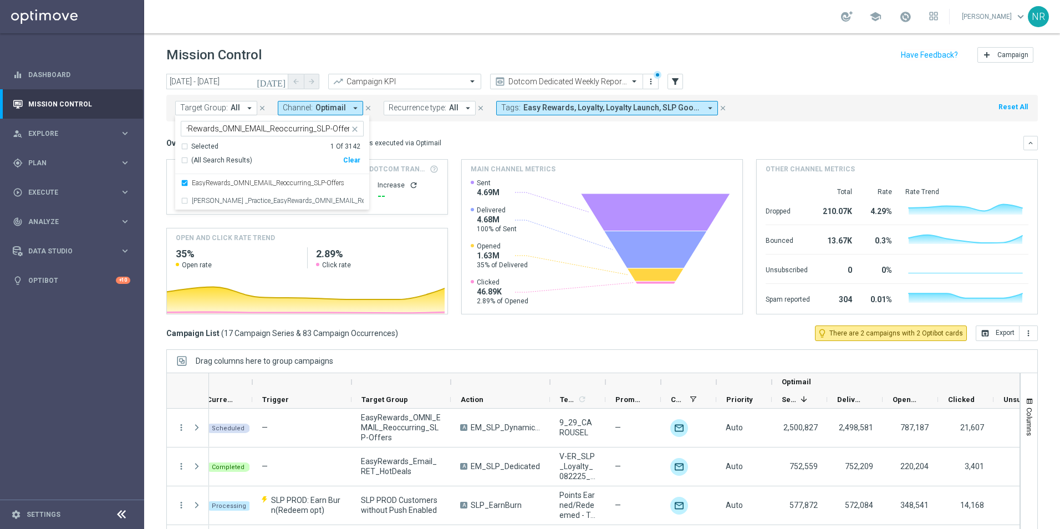
scroll to position [0, 0]
click at [580, 147] on div "Overview: Optimail arrow_drop_down This overview shows data of campaigns execut…" at bounding box center [594, 143] width 857 height 10
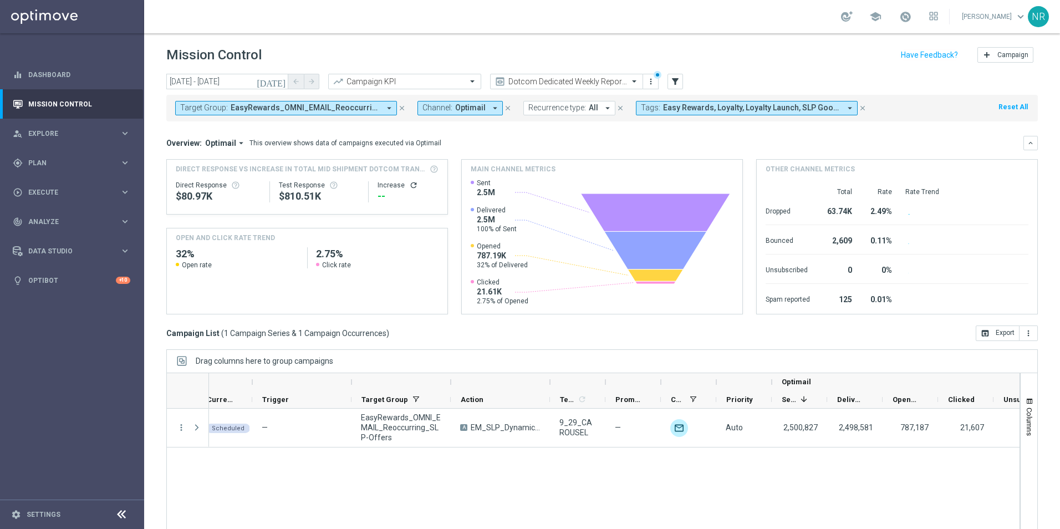
click at [280, 78] on icon "[DATE]" at bounding box center [272, 81] width 30 height 10
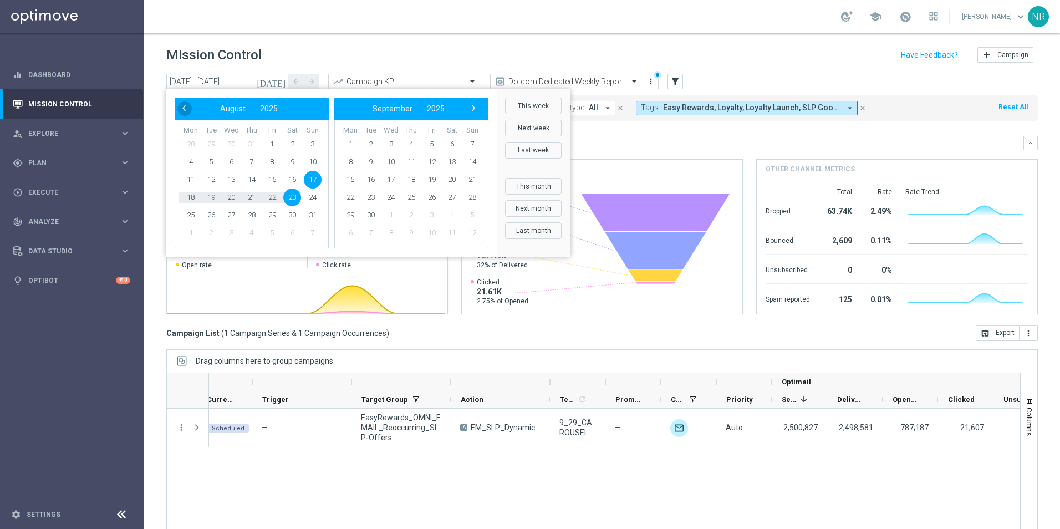
click at [186, 108] on span "‹" at bounding box center [184, 108] width 14 height 14
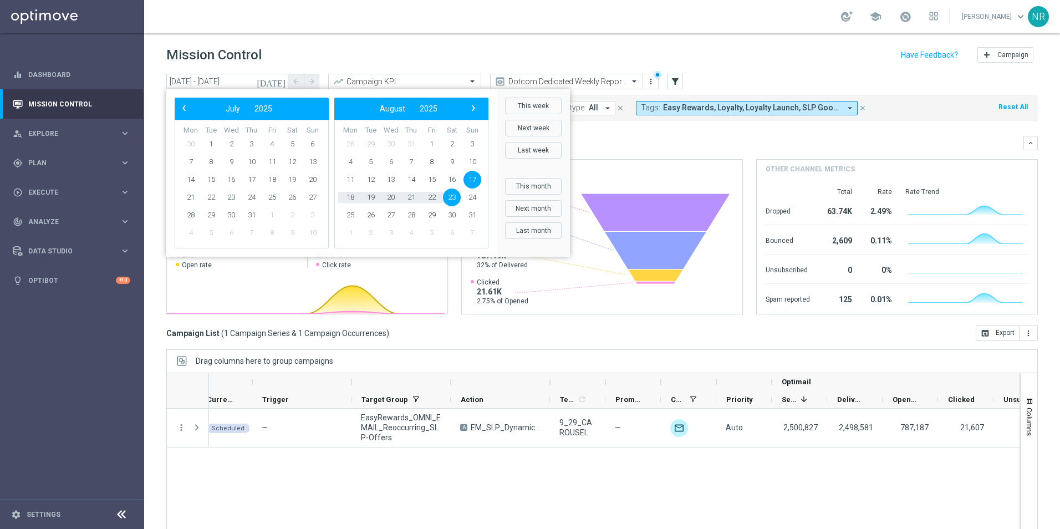
click at [186, 108] on span "‹" at bounding box center [184, 108] width 14 height 14
click at [191, 160] on span "2" at bounding box center [191, 162] width 18 height 18
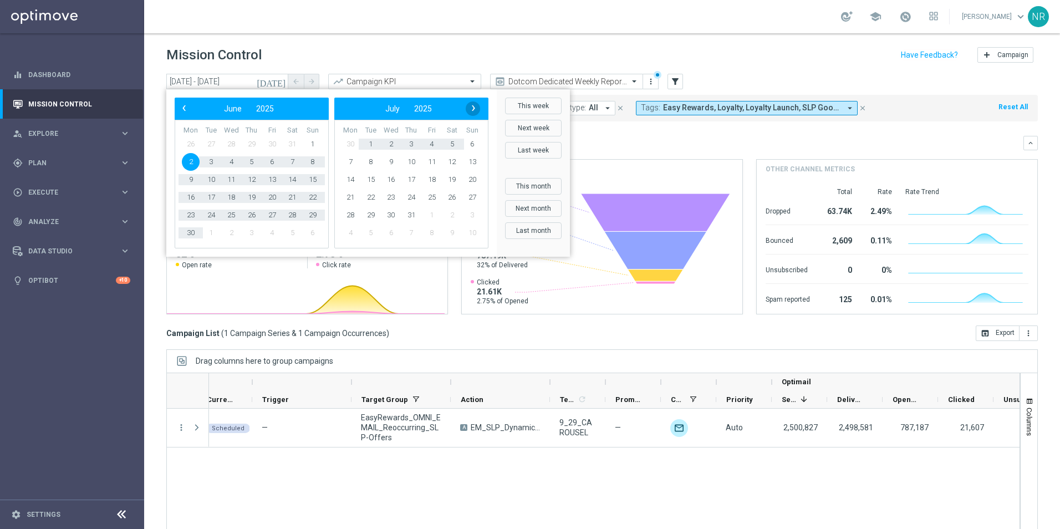
click at [469, 114] on span "›" at bounding box center [473, 108] width 14 height 14
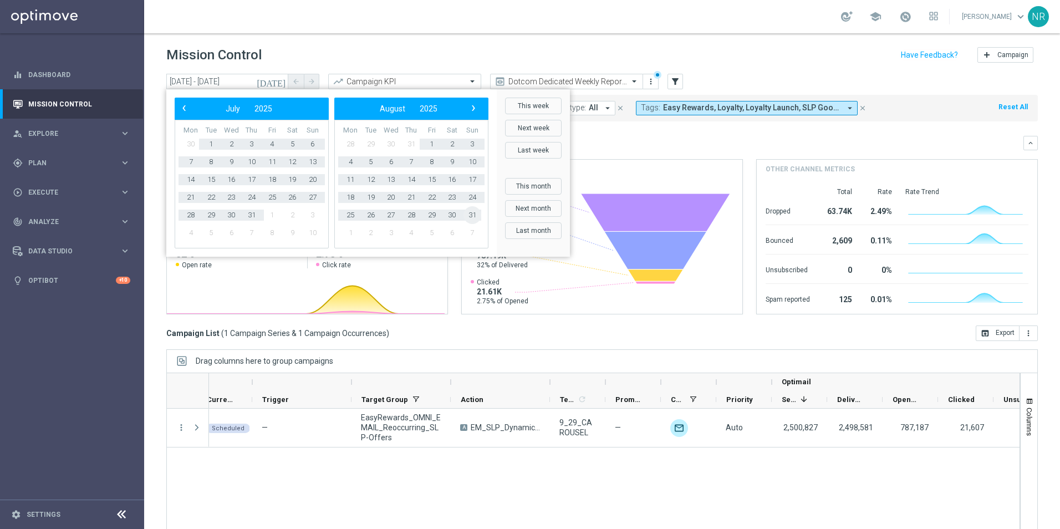
click at [473, 210] on span "31" at bounding box center [472, 215] width 18 height 18
type input "[DATE] - [DATE]"
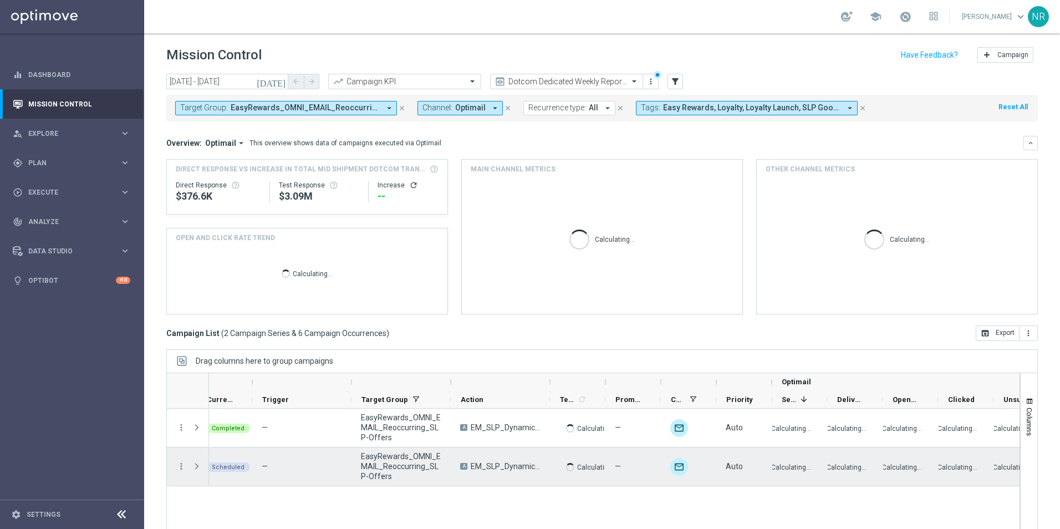
click at [198, 463] on span "Press SPACE to select this row." at bounding box center [197, 466] width 10 height 9
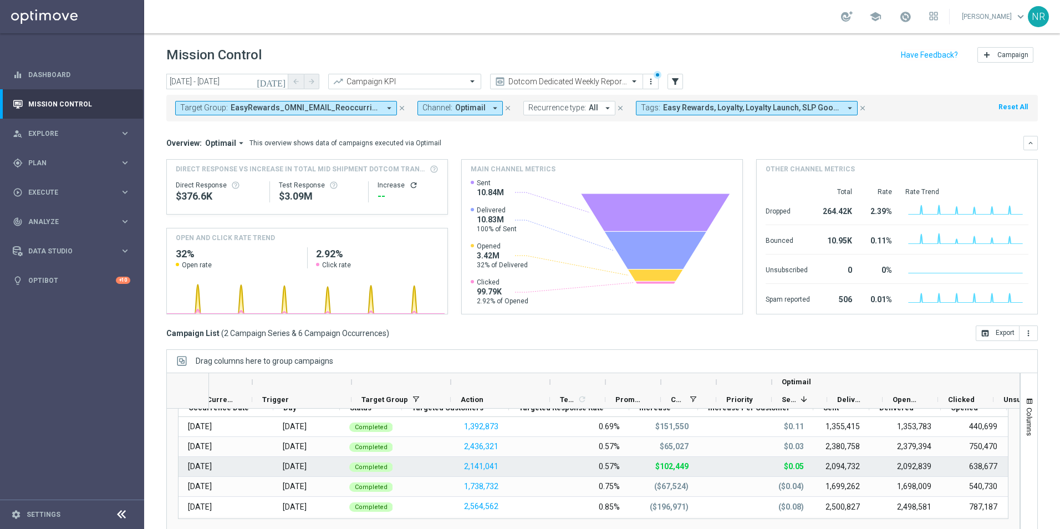
scroll to position [121, 0]
